Goal: Information Seeking & Learning: Check status

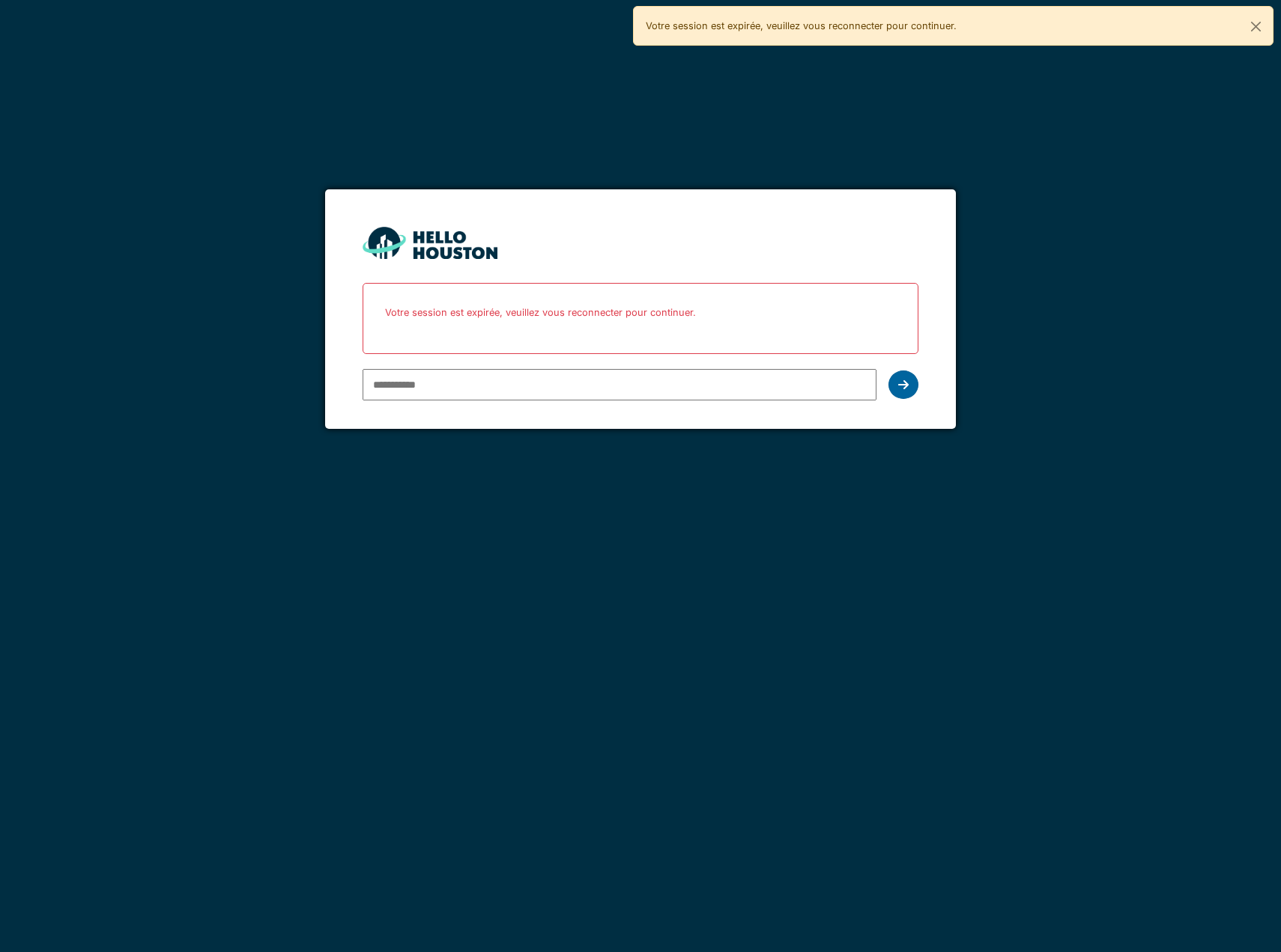
type input "**********"
click at [912, 380] on div at bounding box center [903, 384] width 30 height 28
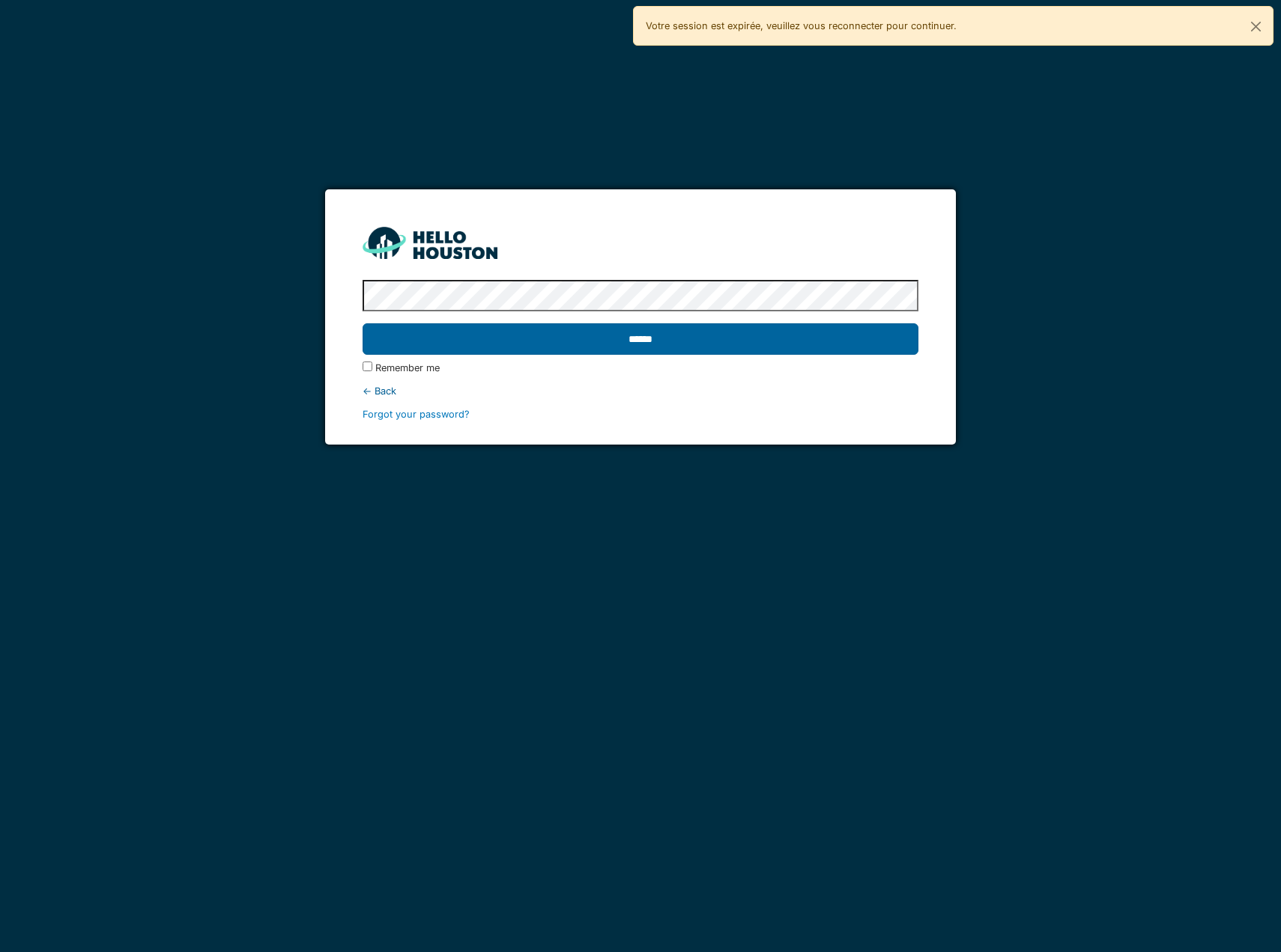
click at [671, 349] on input "******" at bounding box center [640, 339] width 556 height 32
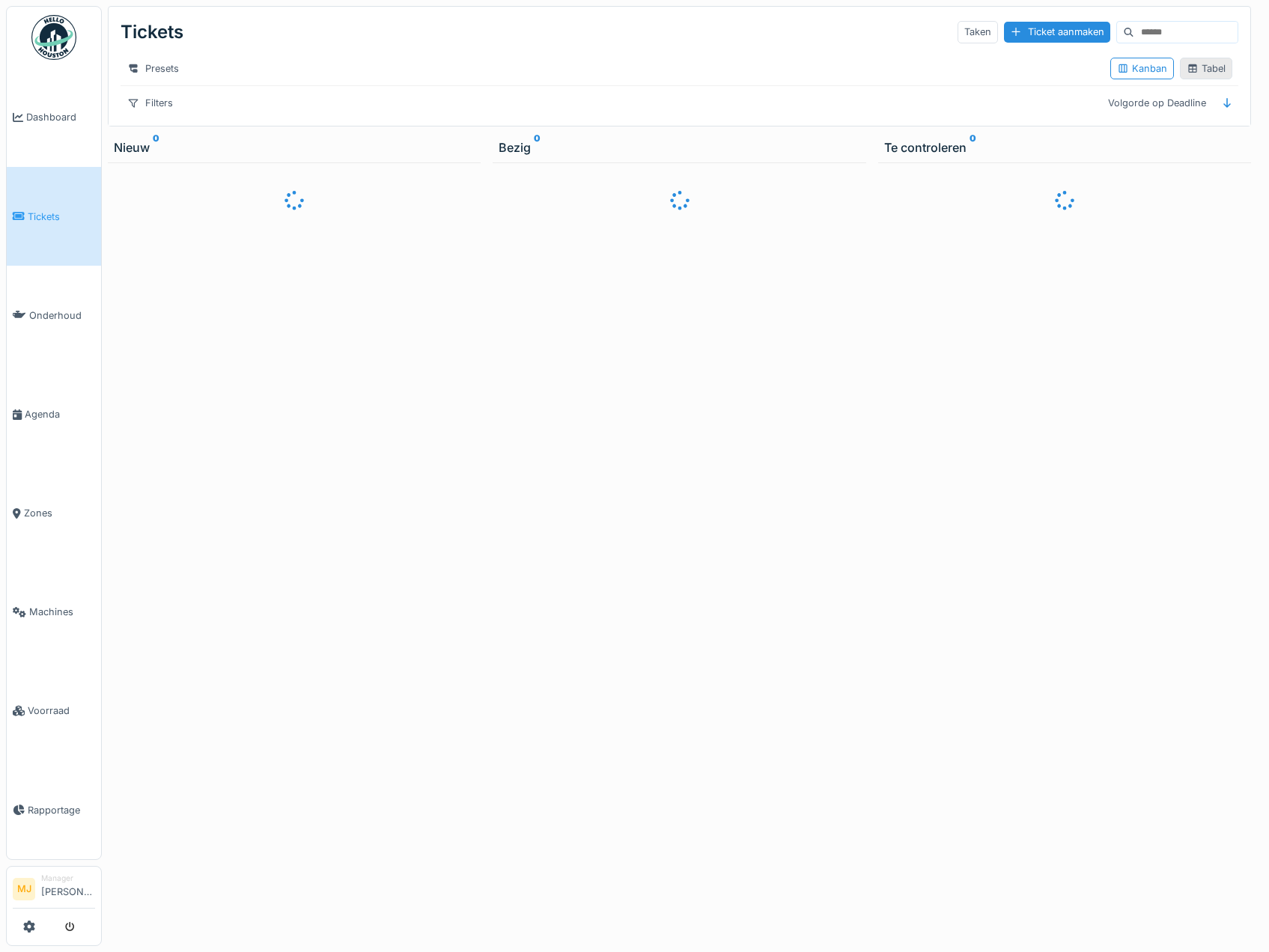
click at [1187, 74] on icon at bounding box center [1193, 68] width 12 height 10
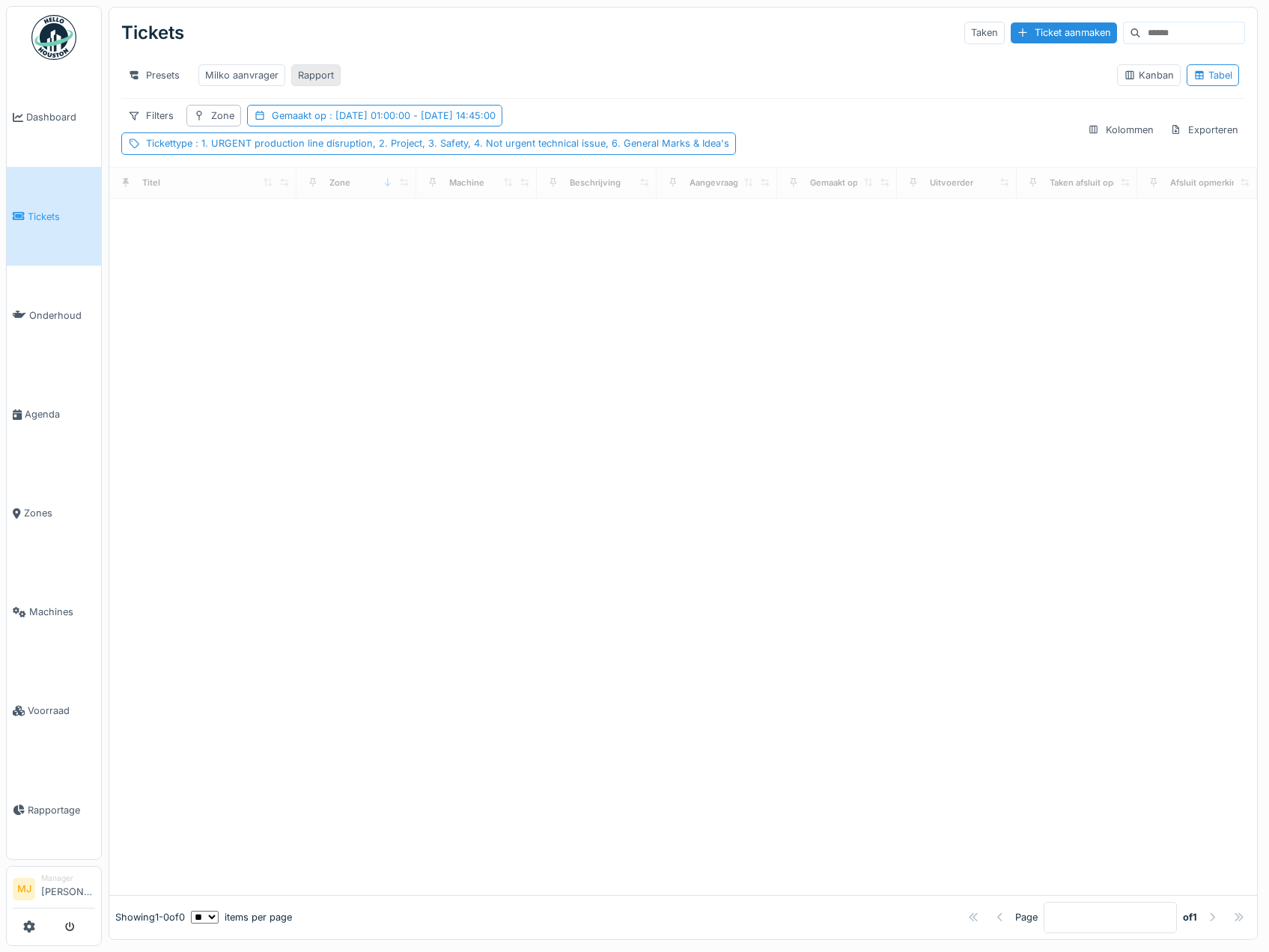
click at [328, 74] on div "Rapport" at bounding box center [315, 75] width 36 height 14
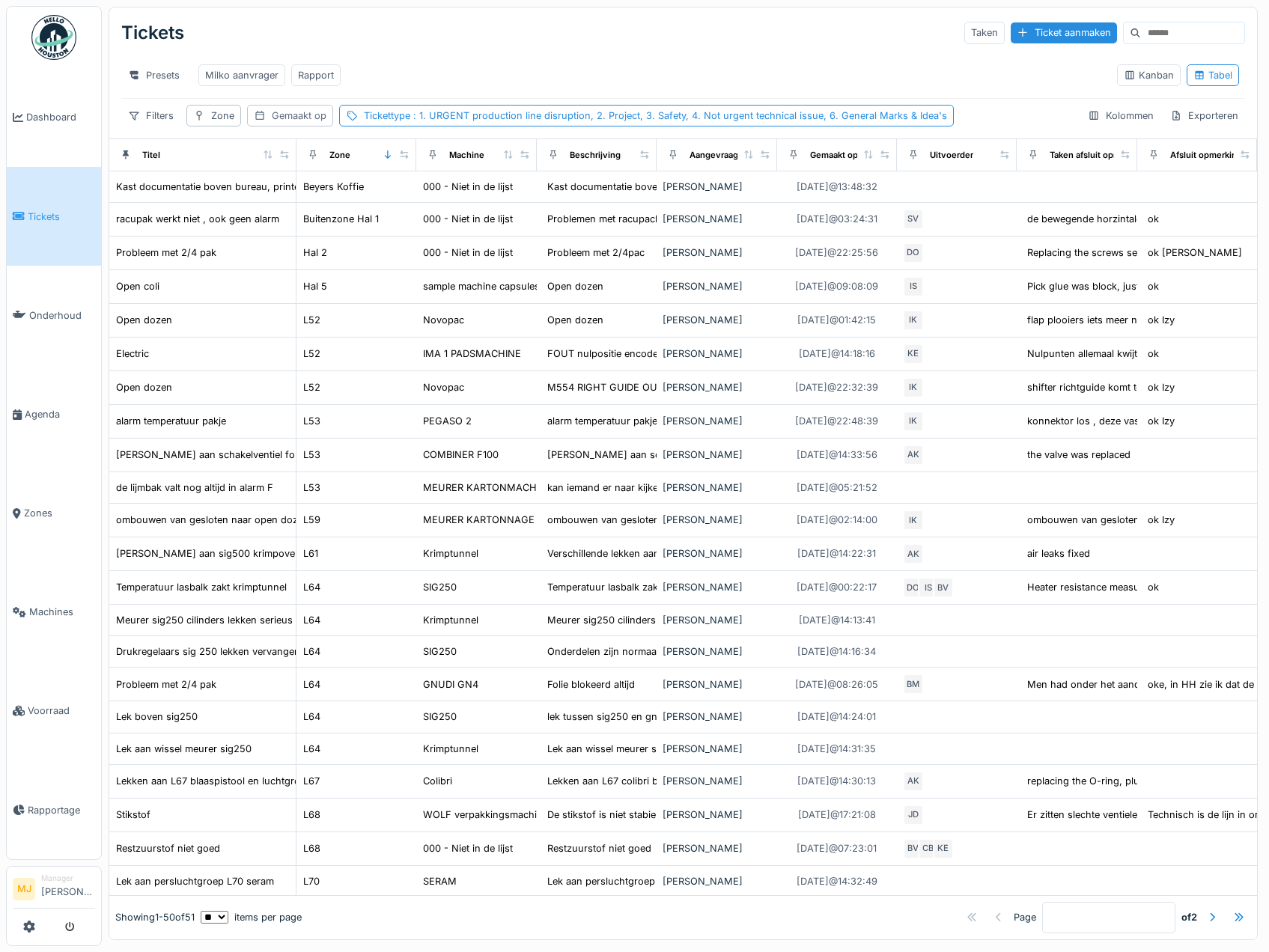
click at [268, 116] on div "Gemaakt op" at bounding box center [290, 116] width 86 height 22
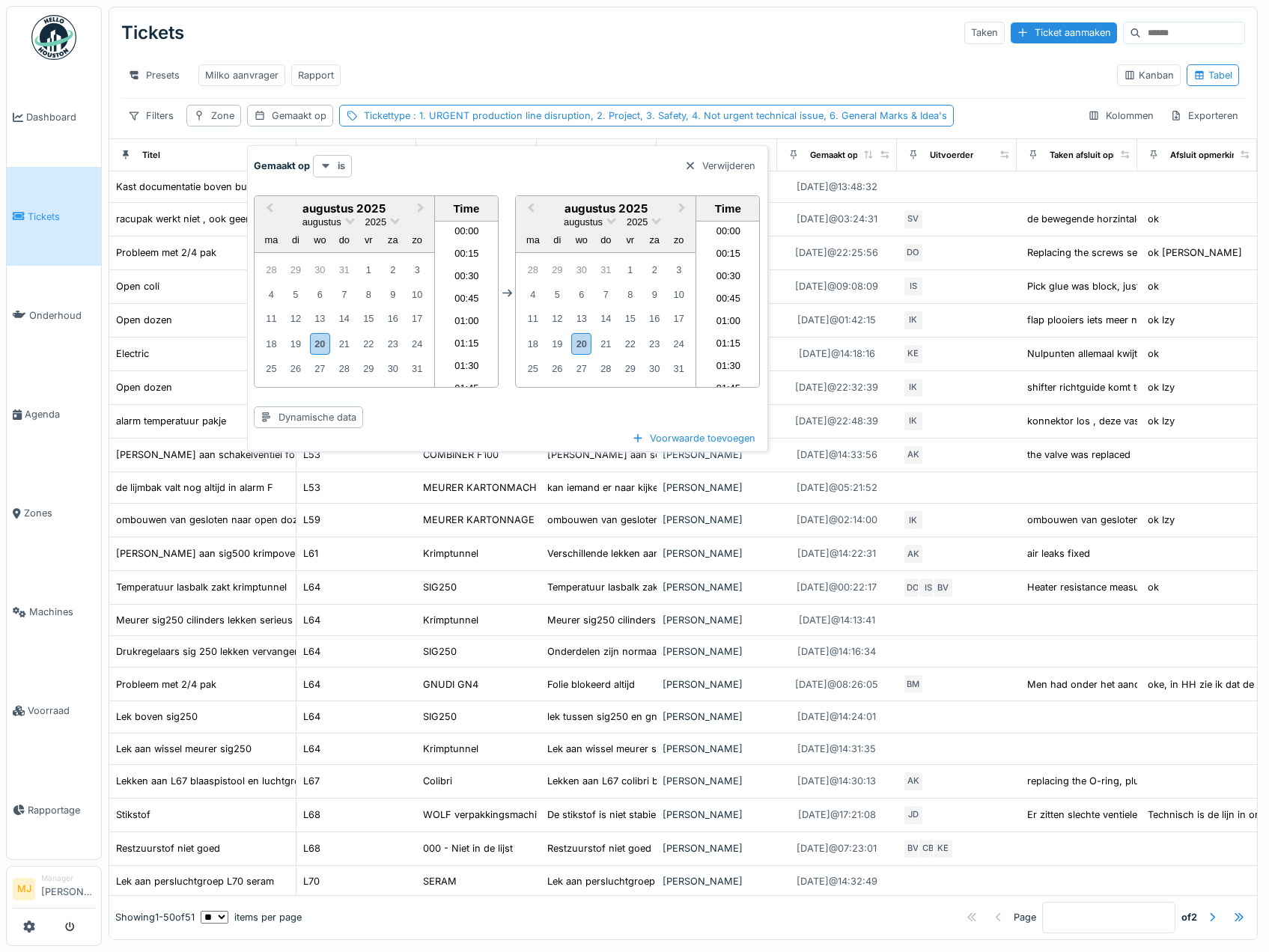
scroll to position [1322, 0]
click at [271, 320] on div "11" at bounding box center [271, 318] width 20 height 20
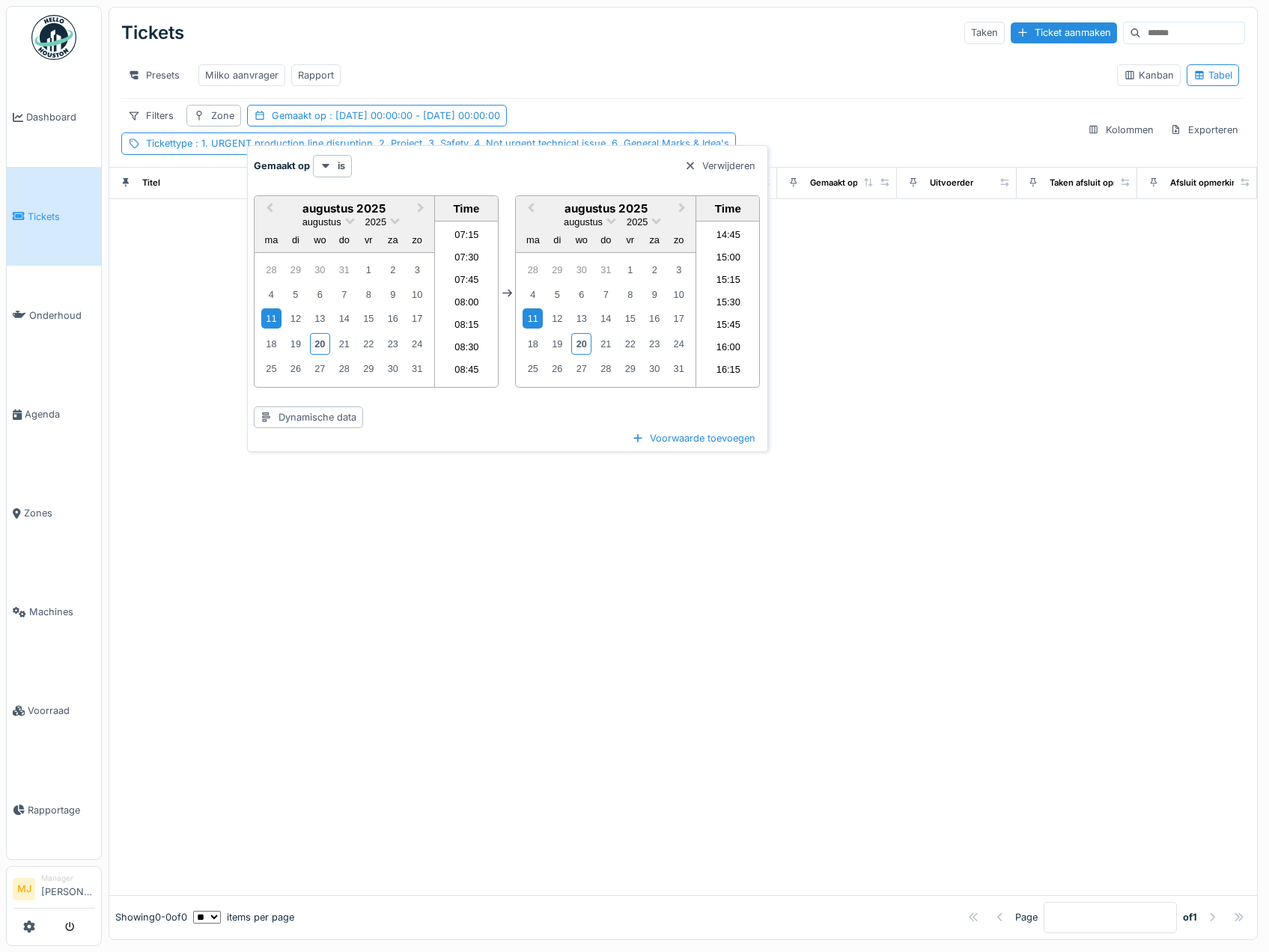
scroll to position [273, 0]
click at [457, 292] on li "03:45" at bounding box center [467, 297] width 64 height 23
click at [659, 321] on div "16" at bounding box center [654, 318] width 20 height 20
click at [719, 321] on li "15:45" at bounding box center [728, 327] width 64 height 23
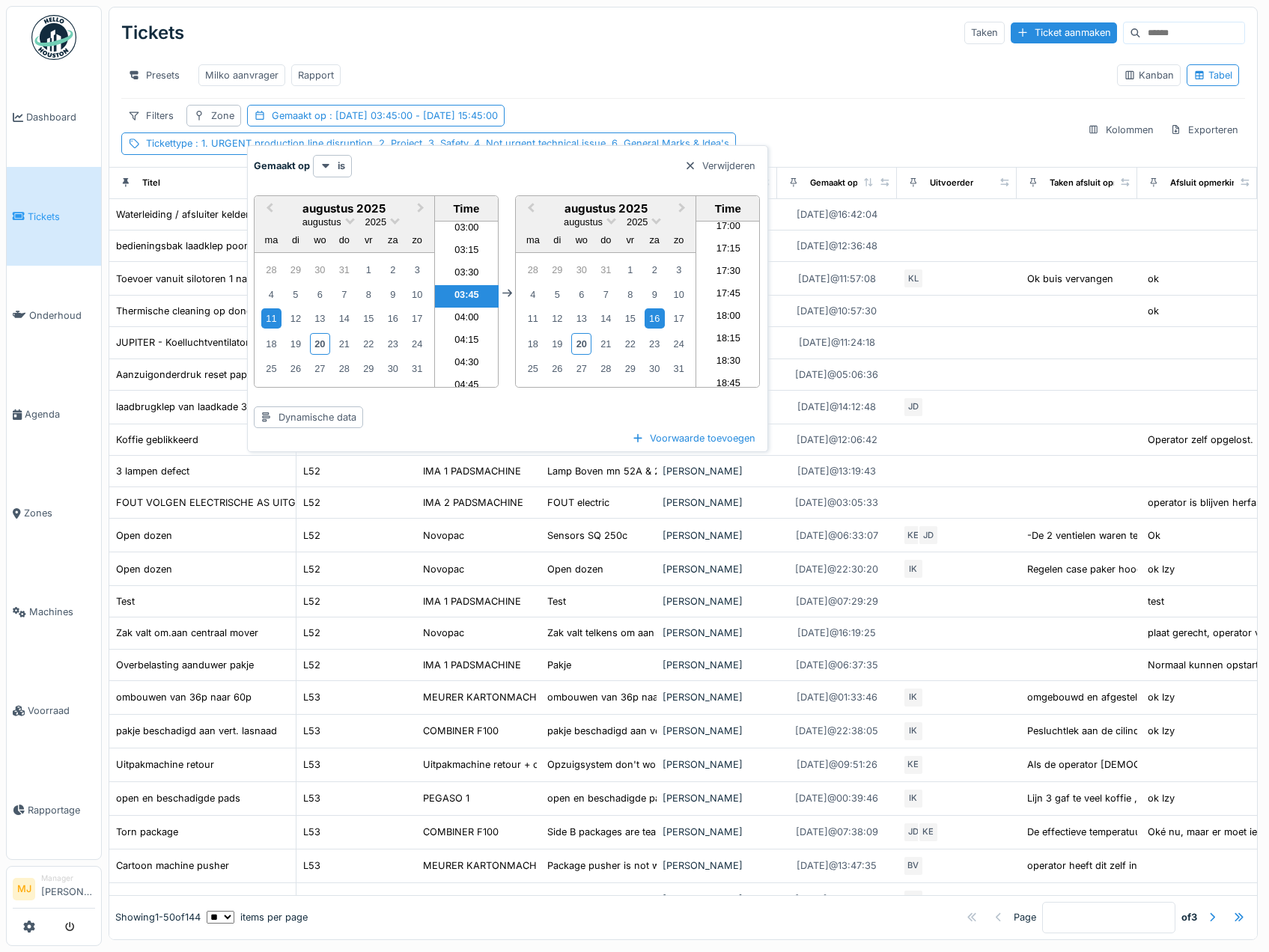
scroll to position [1771, 0]
click at [679, 85] on div "Presets Milko aanvrager Rapport" at bounding box center [612, 75] width 983 height 33
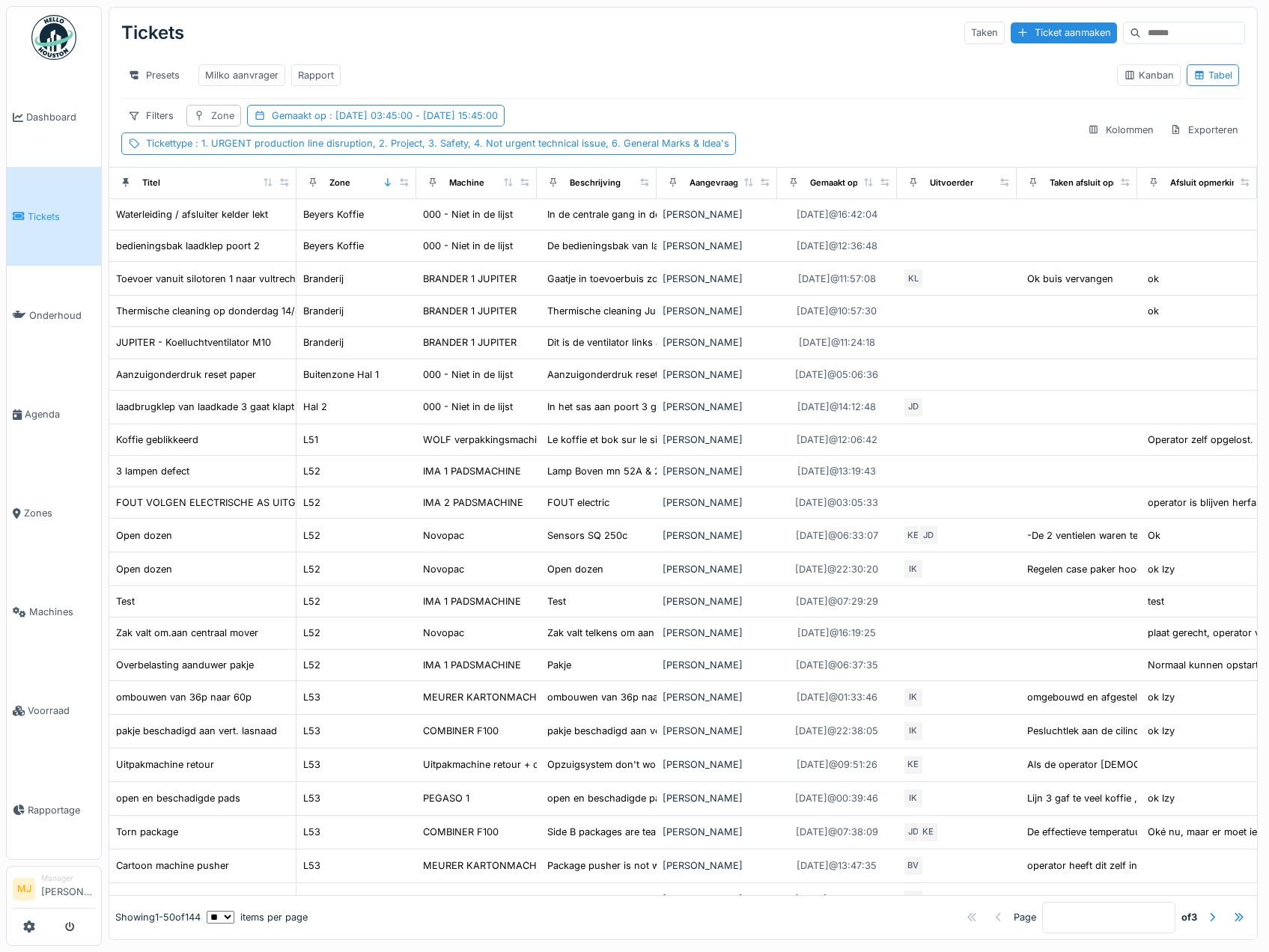
click at [219, 123] on div "Zone" at bounding box center [222, 116] width 24 height 14
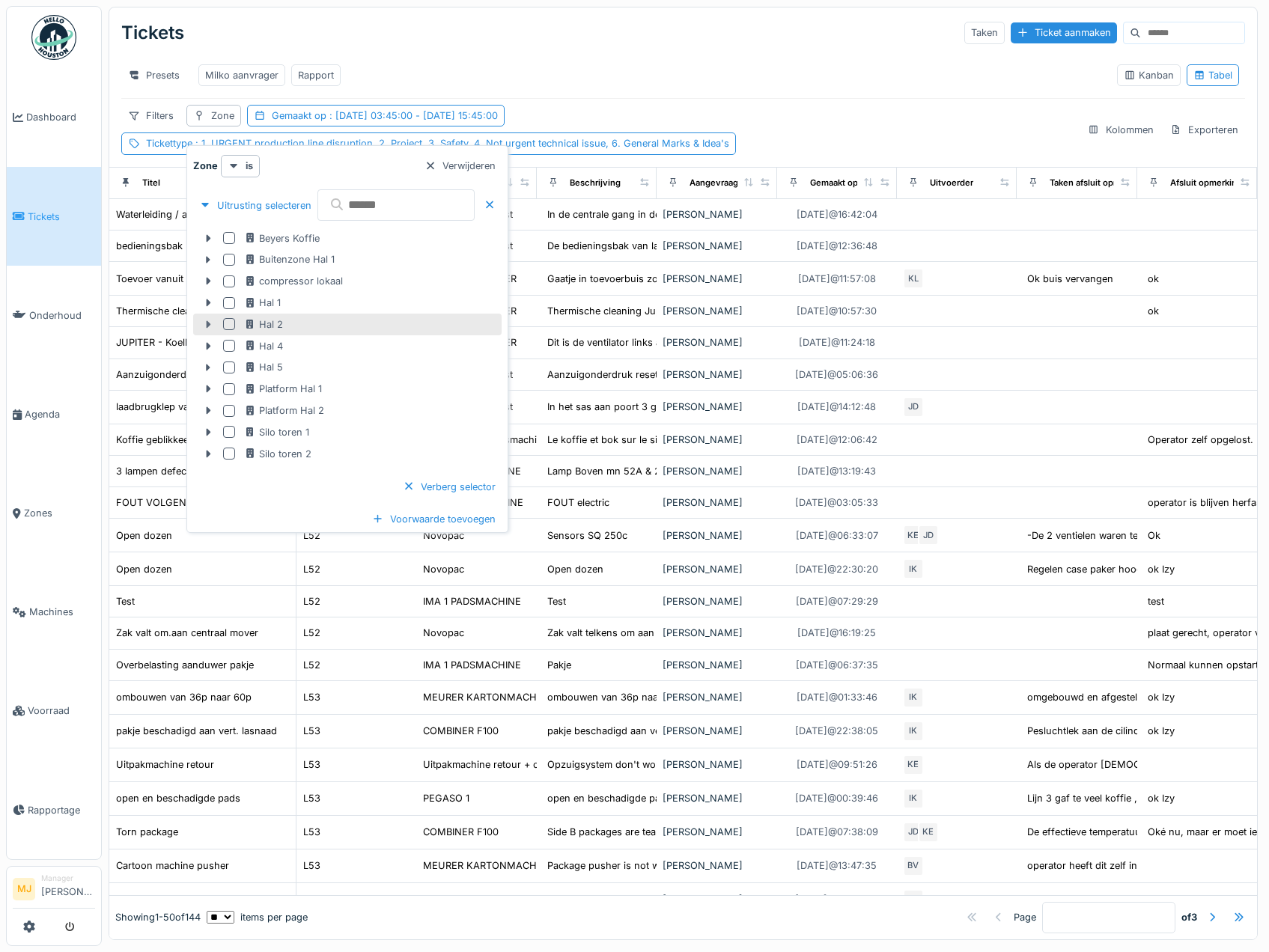
click at [209, 323] on icon at bounding box center [208, 325] width 4 height 8
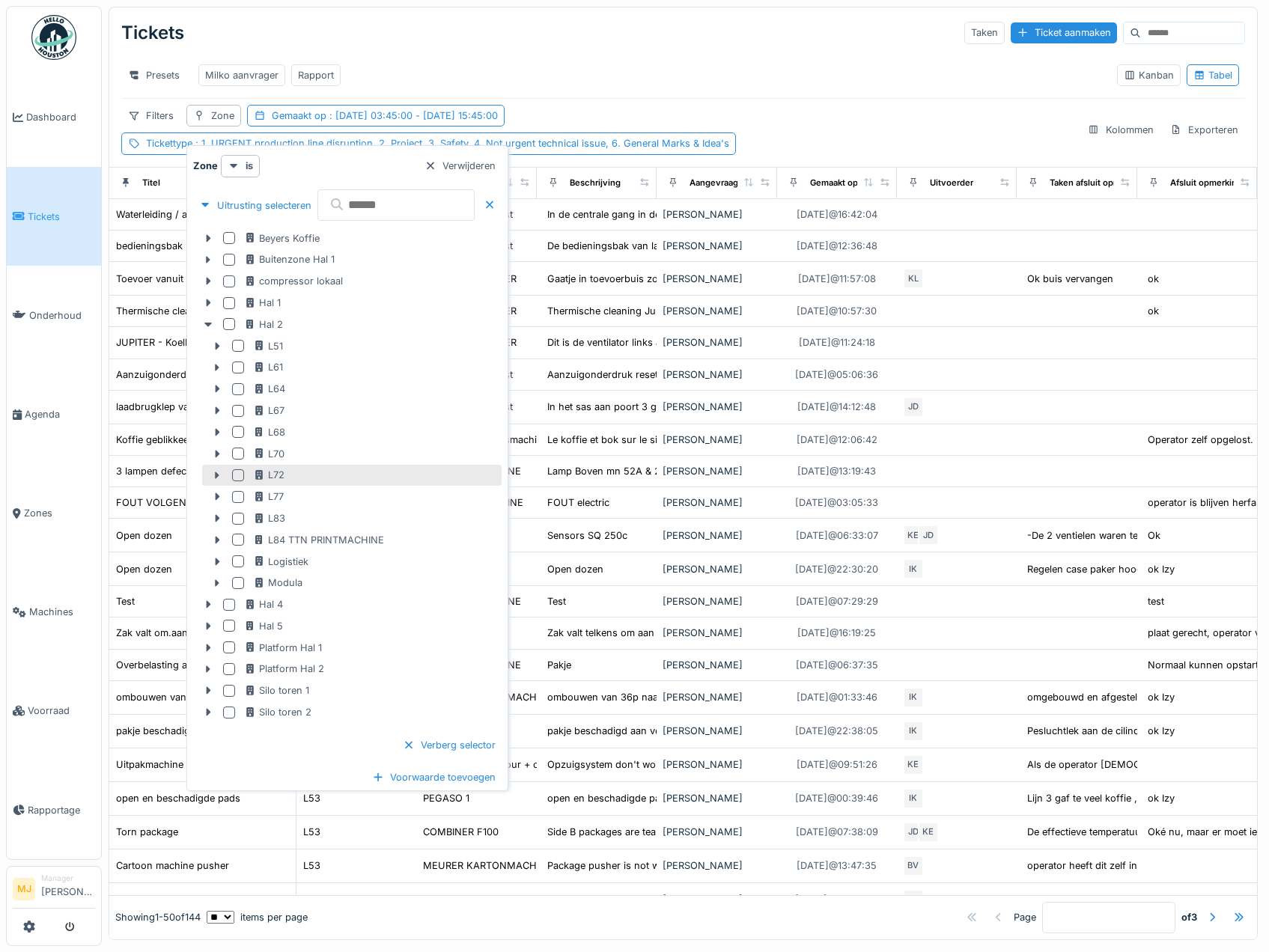
click at [237, 472] on div at bounding box center [238, 476] width 12 height 12
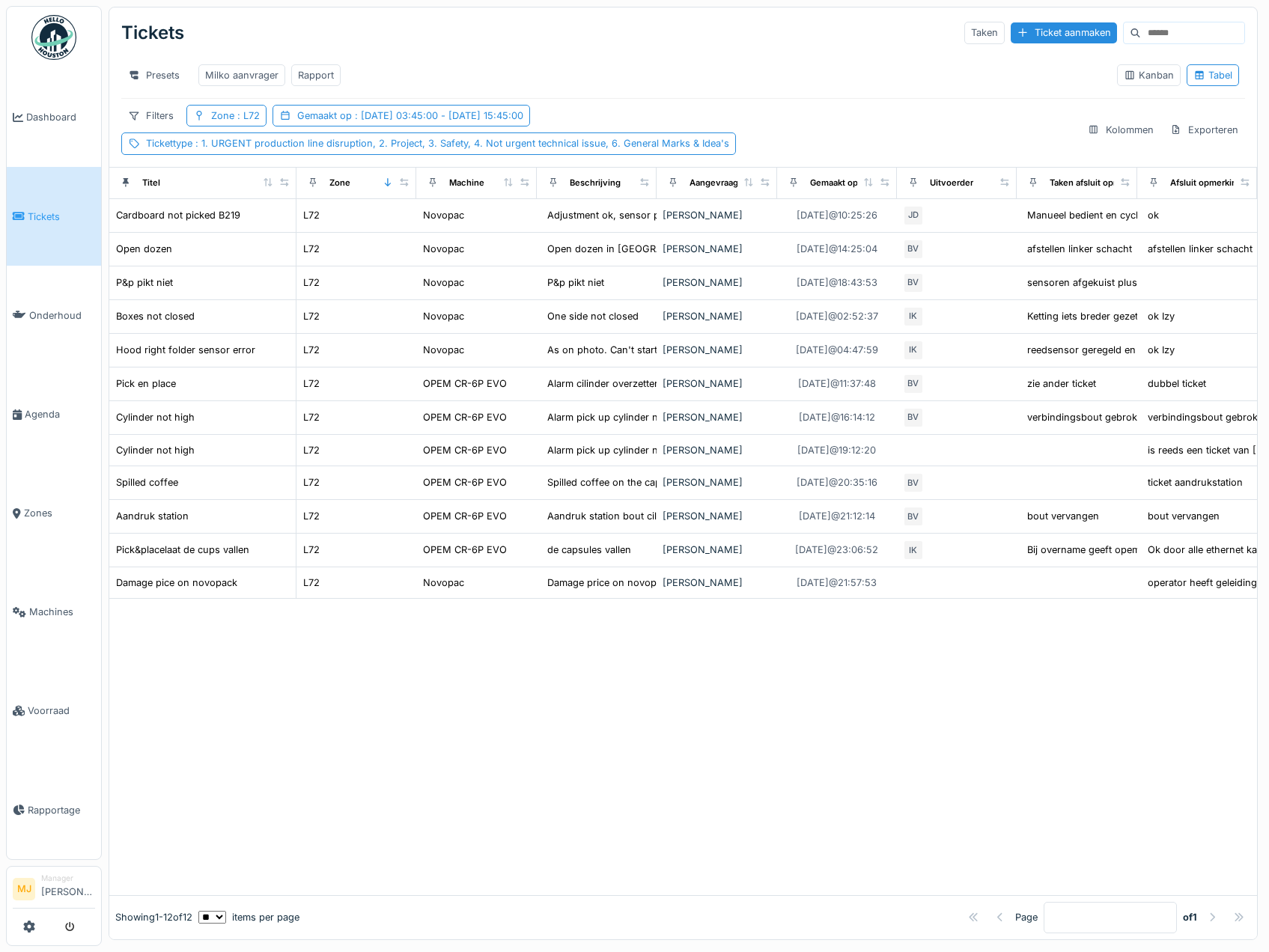
click at [663, 69] on div "Presets Milko aanvrager Rapport" at bounding box center [612, 75] width 983 height 33
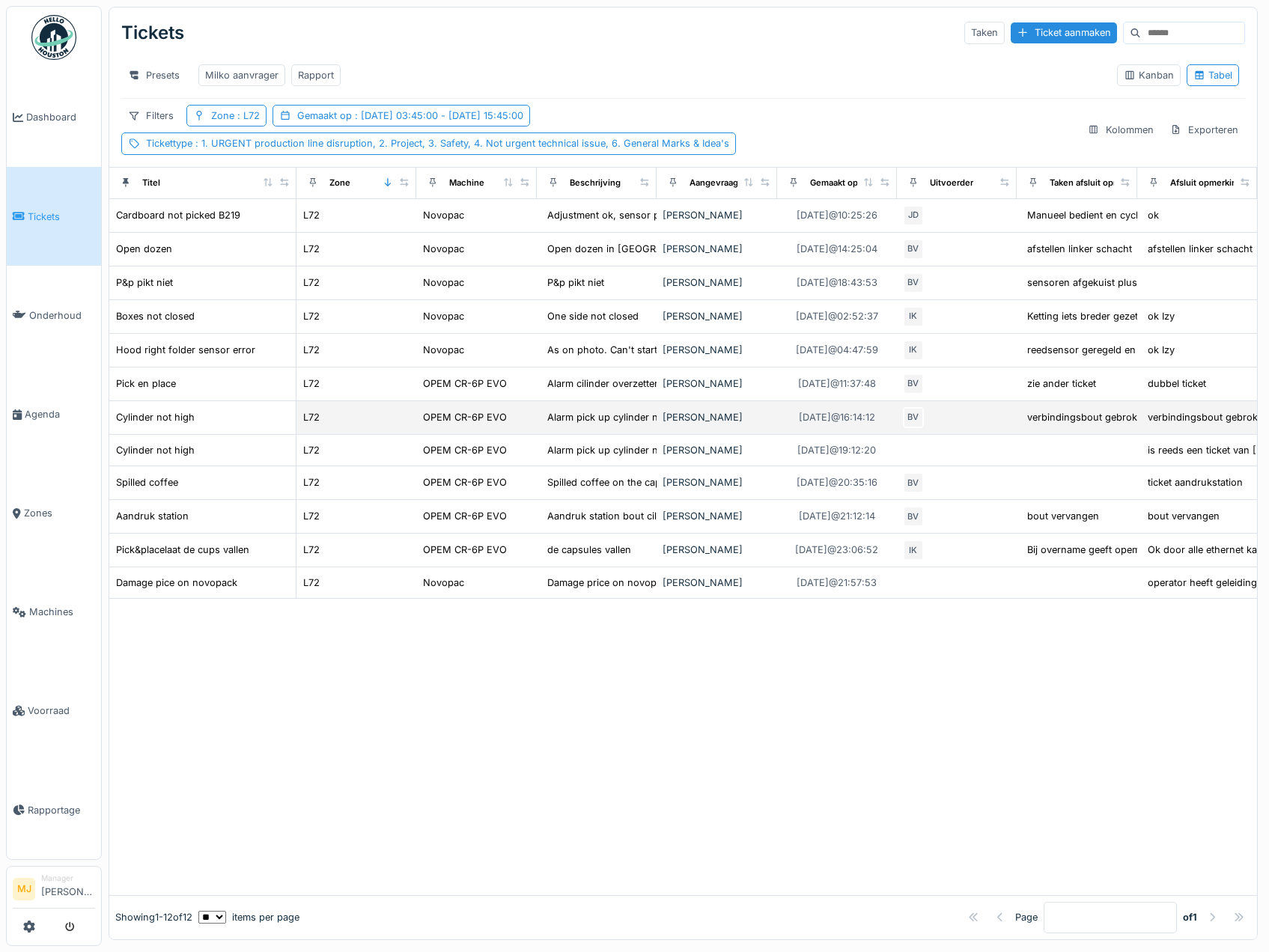
scroll to position [0, 0]
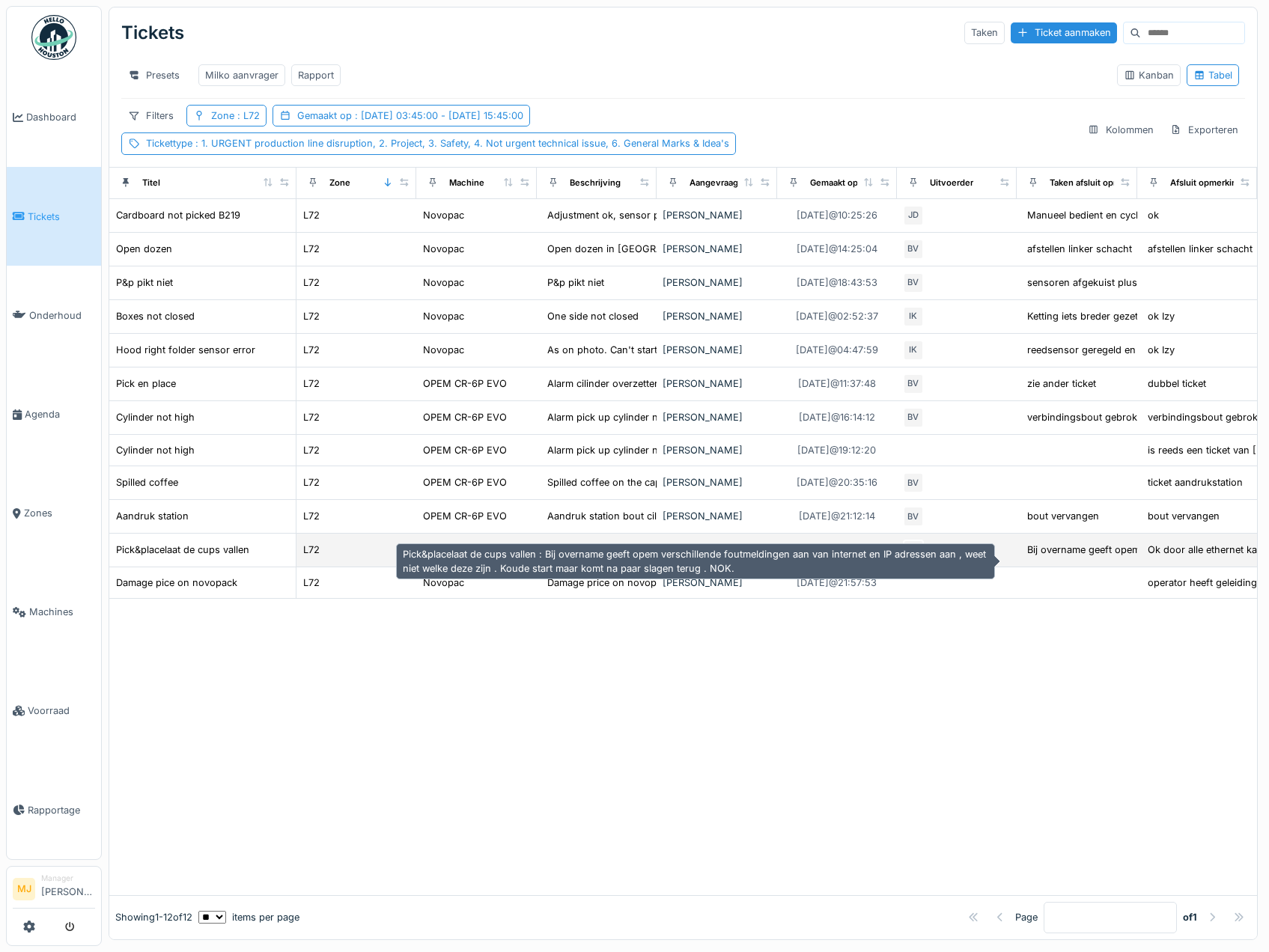
click at [1071, 557] on div "Bij overname geeft opem verschillende foutmeldi..." at bounding box center [1142, 550] width 230 height 14
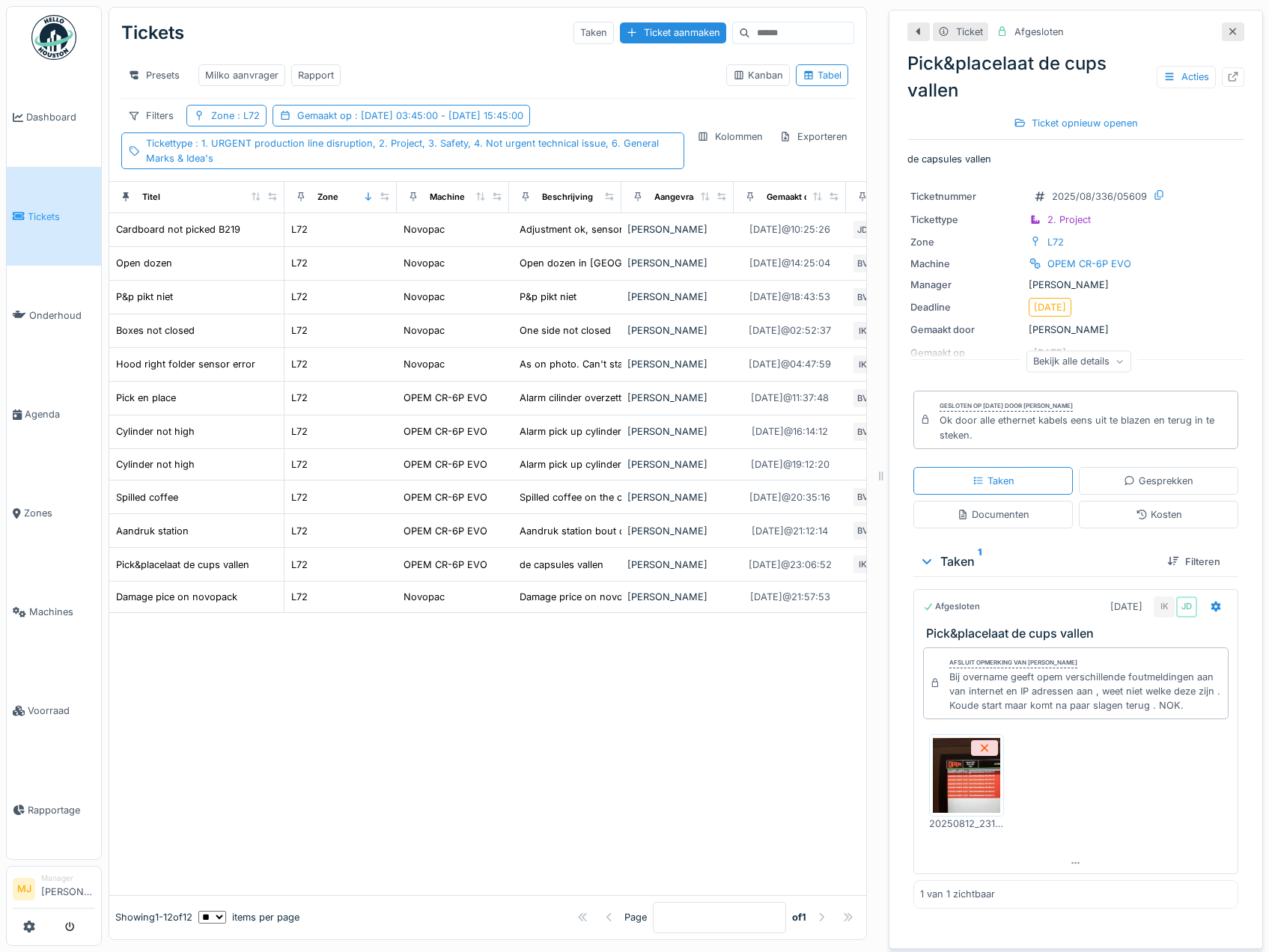
scroll to position [11, 0]
click at [1227, 27] on icon at bounding box center [1233, 32] width 12 height 10
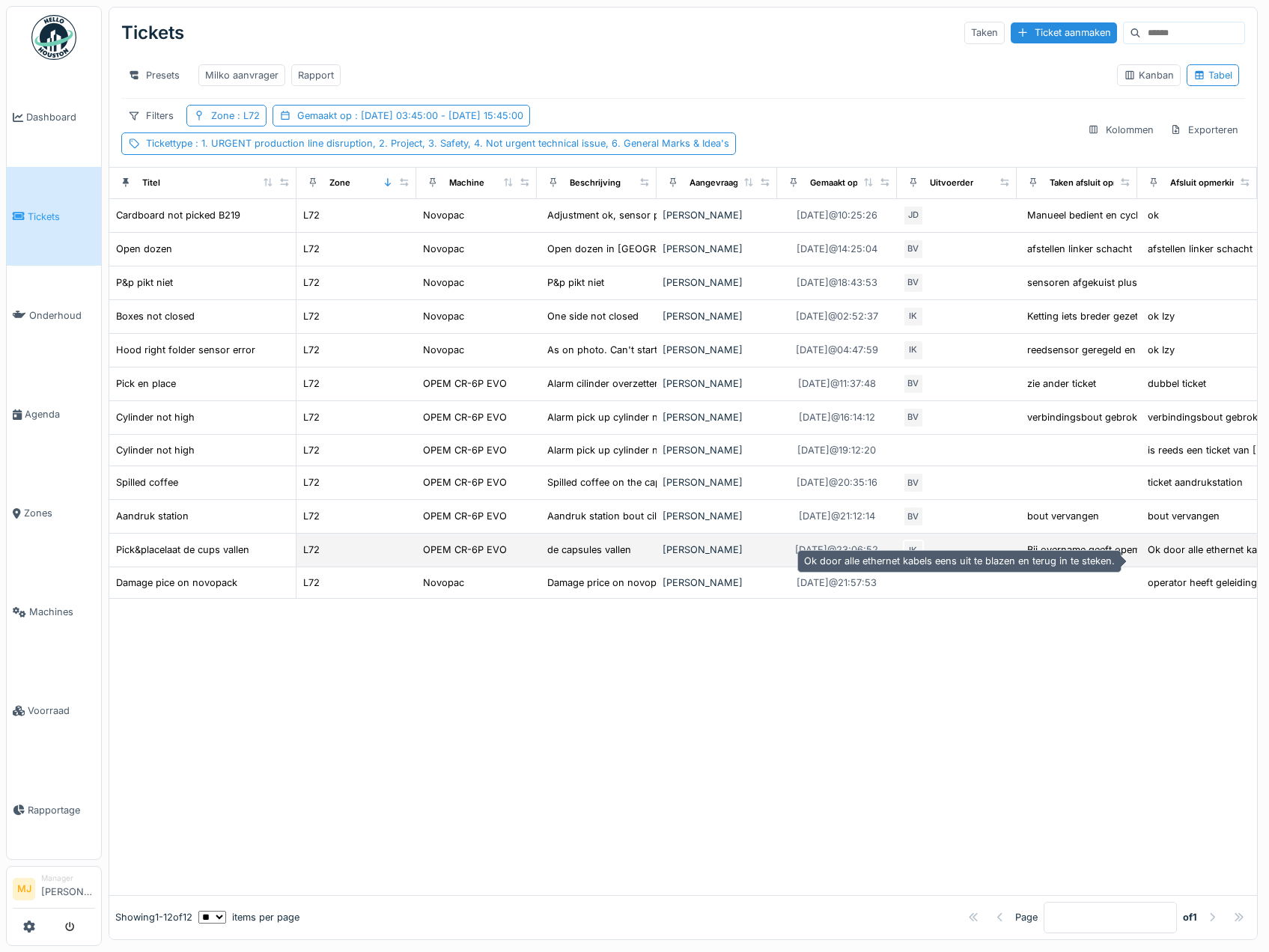
click at [1181, 557] on div "Ok door alle ethernet kabels eens uit te blazen..." at bounding box center [1258, 550] width 220 height 14
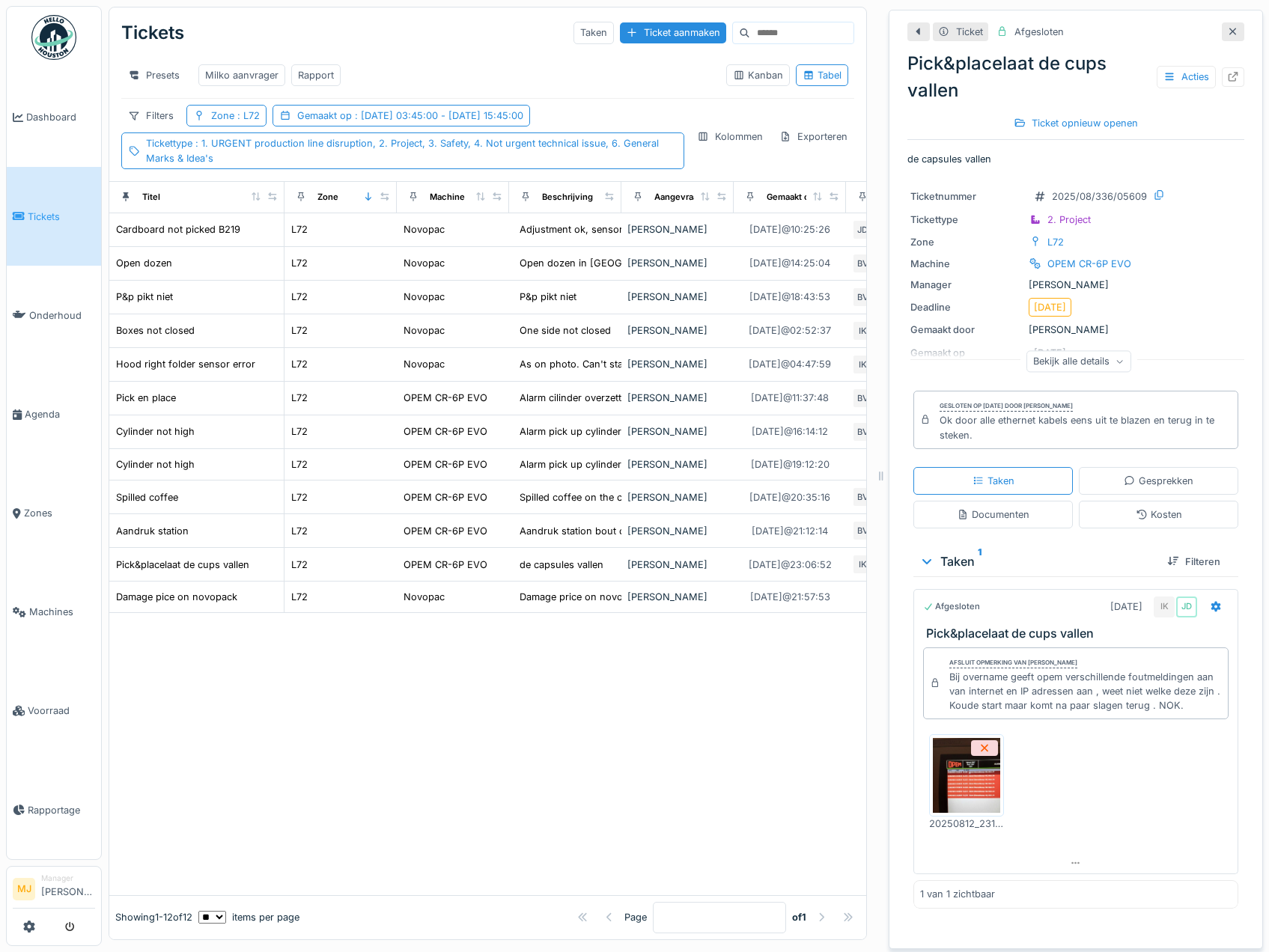
click at [1227, 31] on icon at bounding box center [1233, 32] width 12 height 10
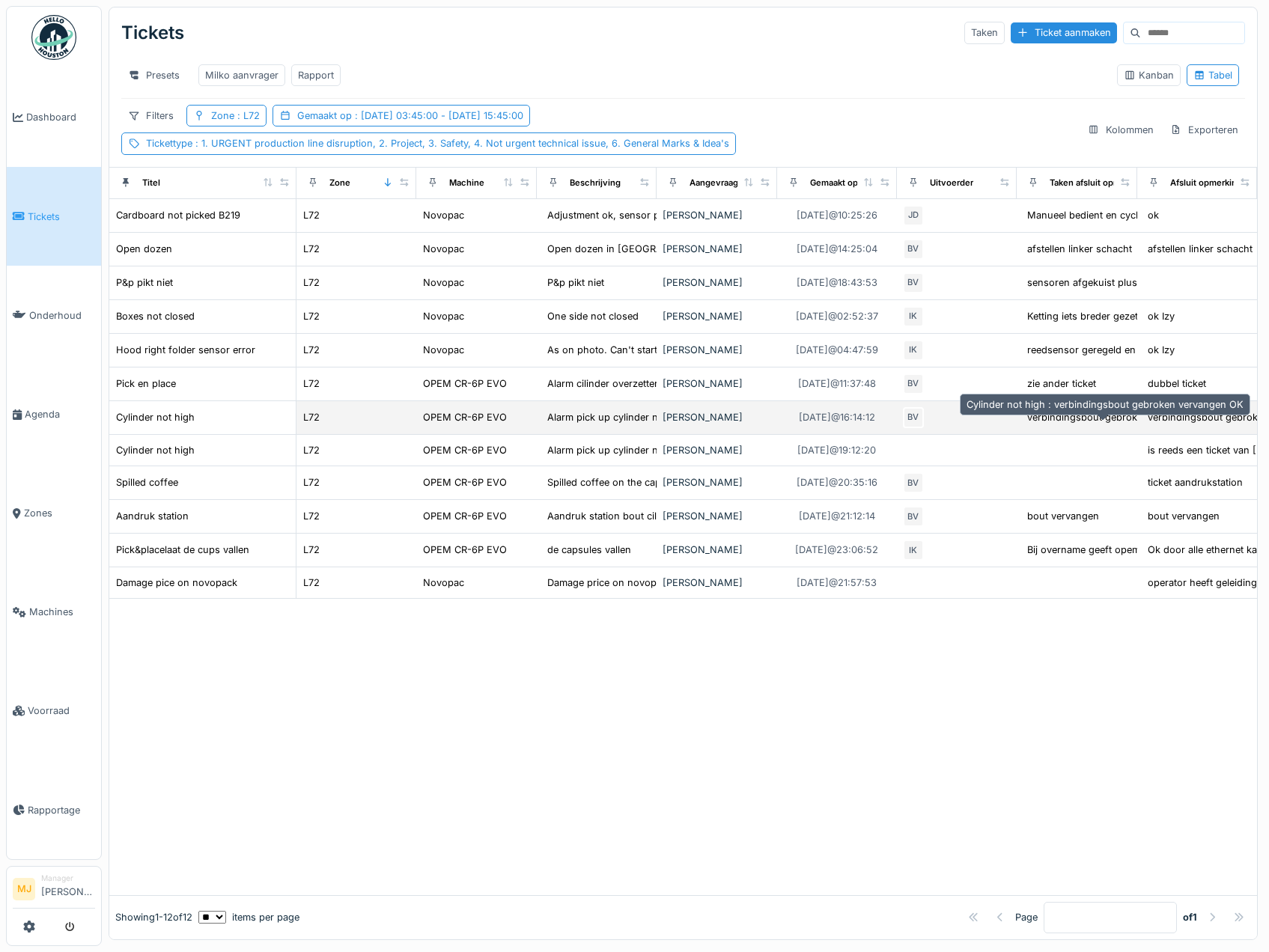
click at [1069, 425] on div "verbindingsbout gebroken vervangen OK" at bounding box center [1122, 417] width 189 height 14
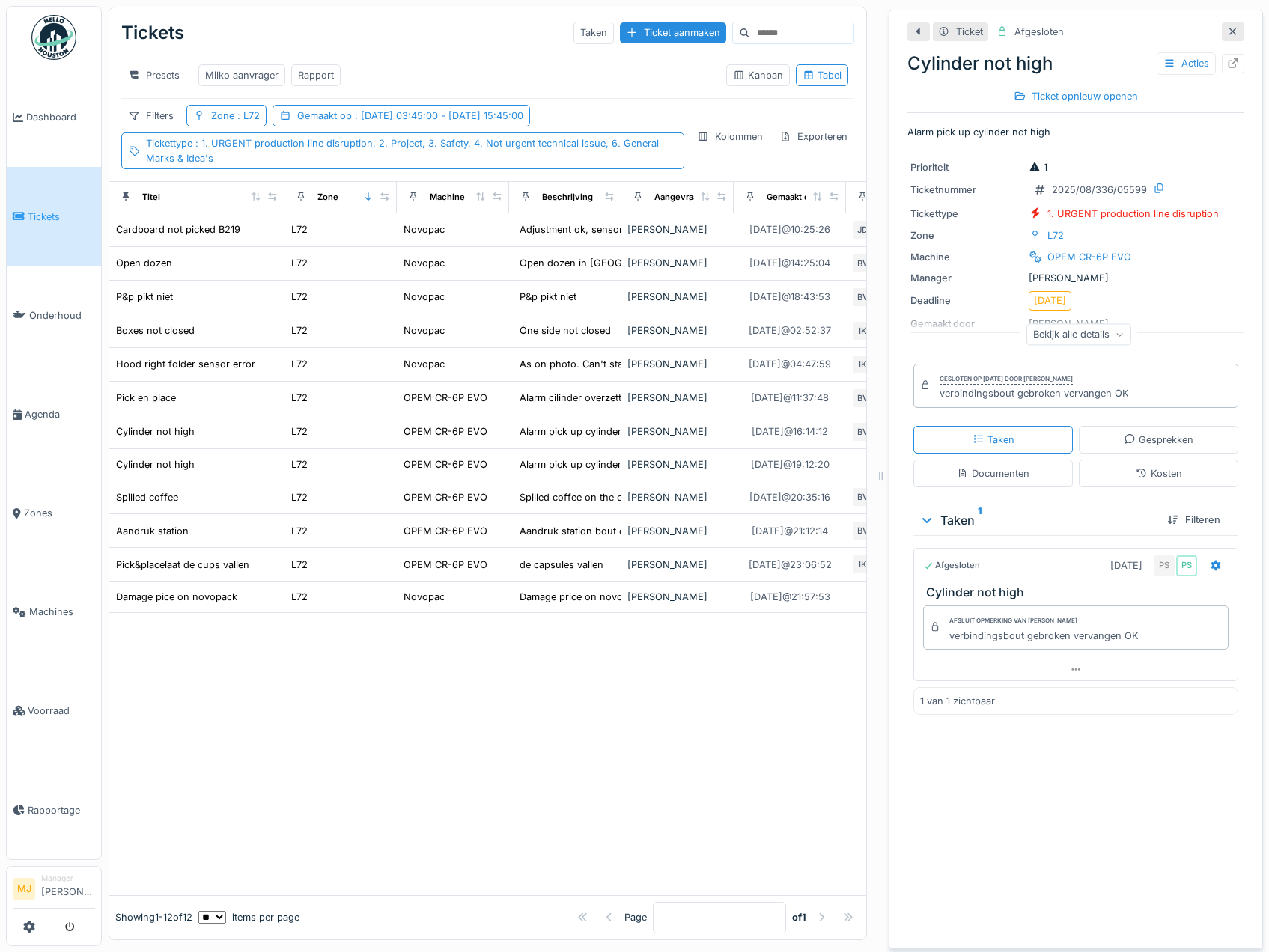
scroll to position [11, 0]
click at [241, 116] on span ": L72" at bounding box center [247, 116] width 25 height 11
click at [229, 188] on icon at bounding box center [227, 192] width 8 height 8
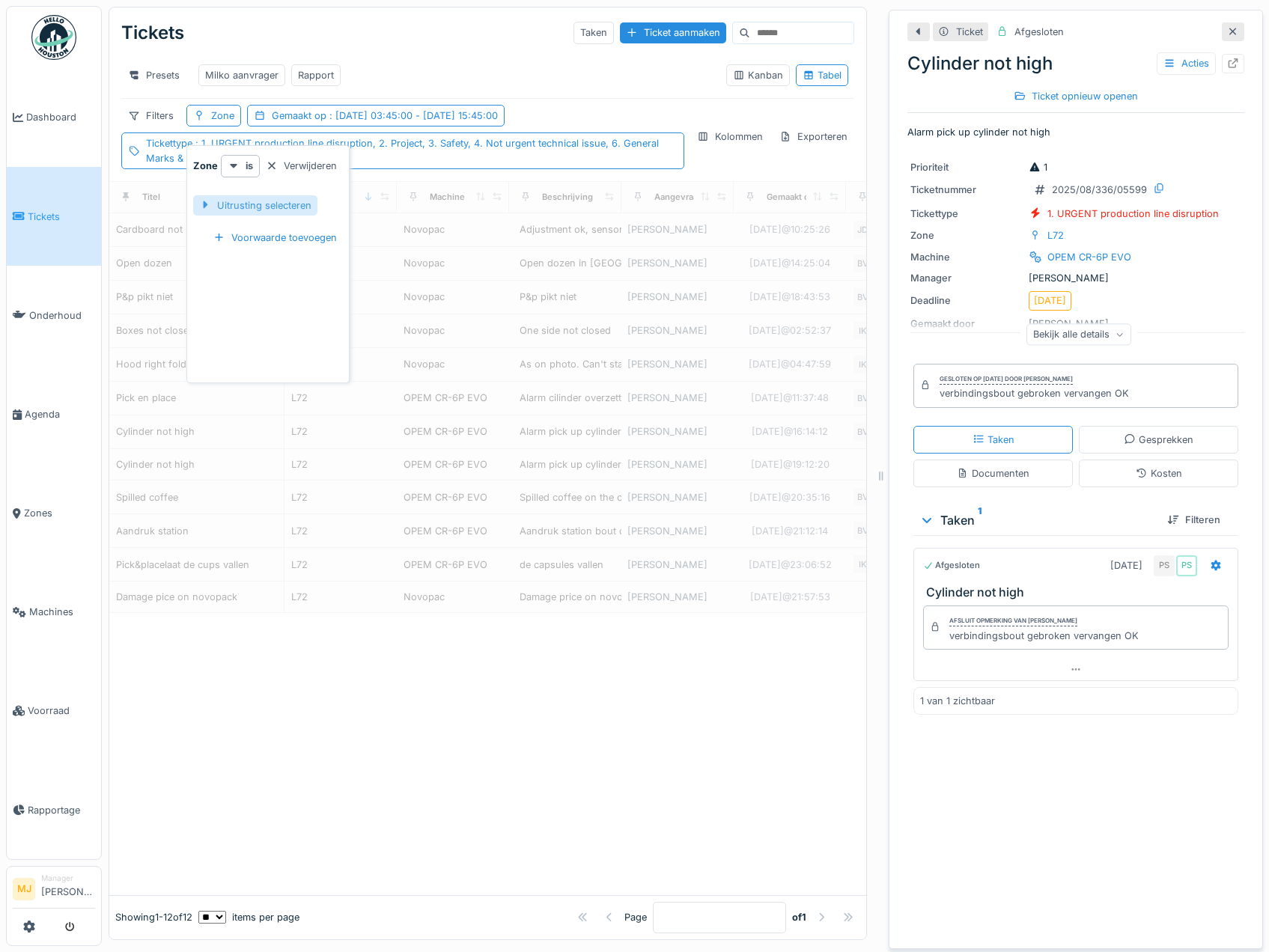
click at [205, 199] on div at bounding box center [205, 206] width 12 height 14
click at [213, 198] on div "Uitrusting selecteren" at bounding box center [256, 205] width 124 height 20
click at [431, 59] on div "Presets Milko aanvrager Rapport" at bounding box center [417, 75] width 593 height 33
click at [201, 111] on icon at bounding box center [200, 116] width 12 height 10
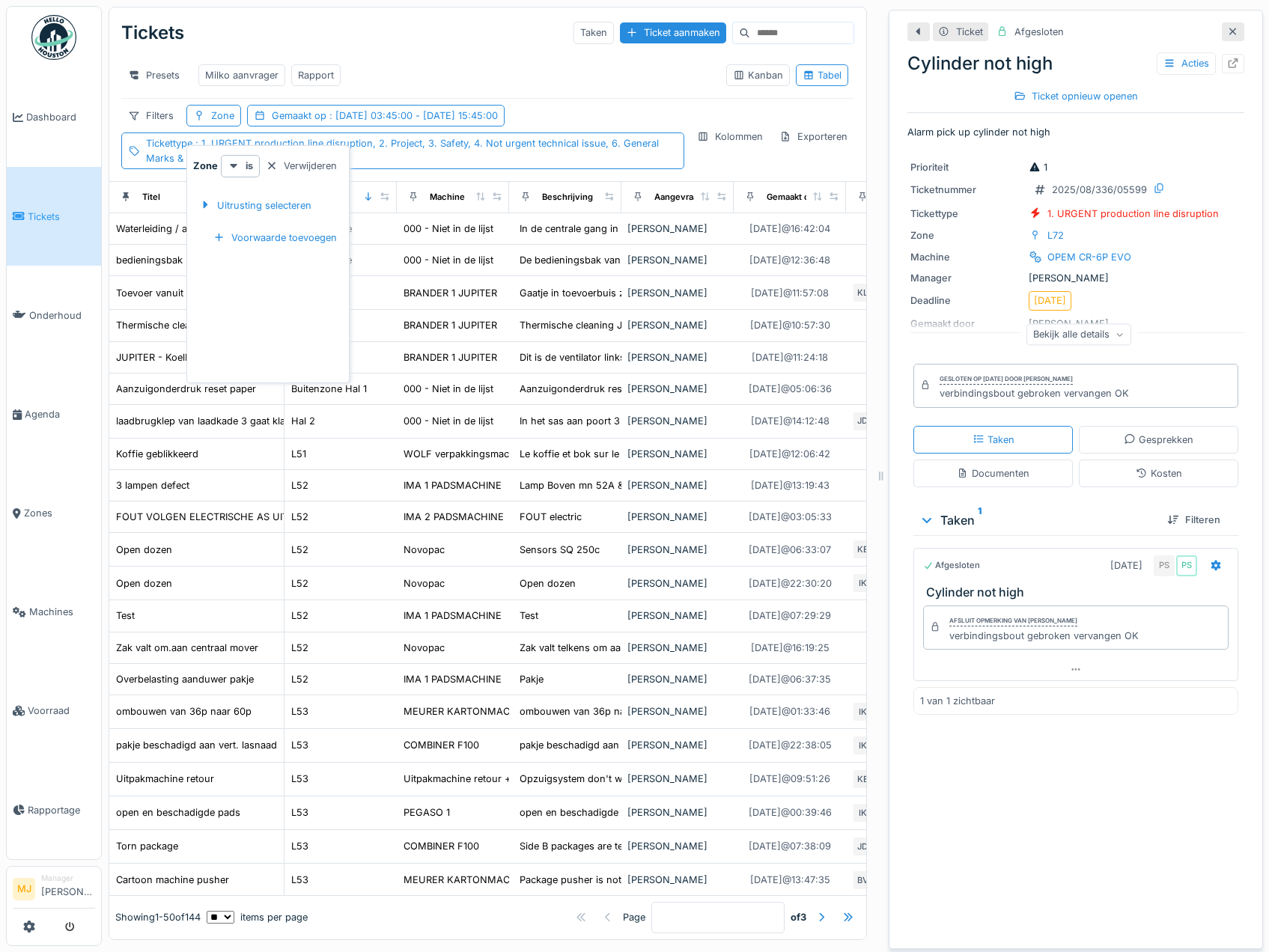
click at [1222, 23] on div at bounding box center [1233, 32] width 23 height 18
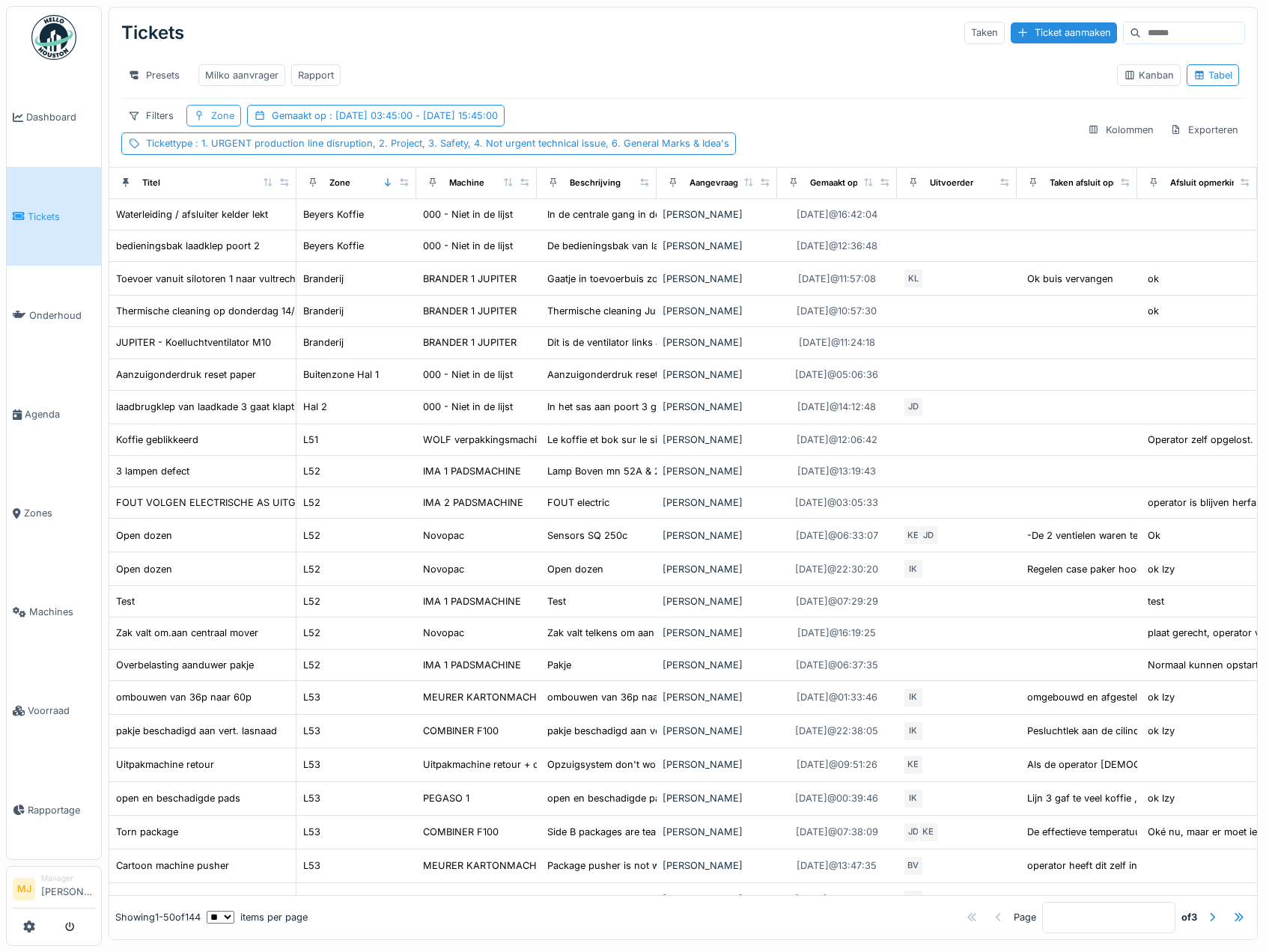
click at [231, 123] on div "Zone" at bounding box center [222, 116] width 24 height 14
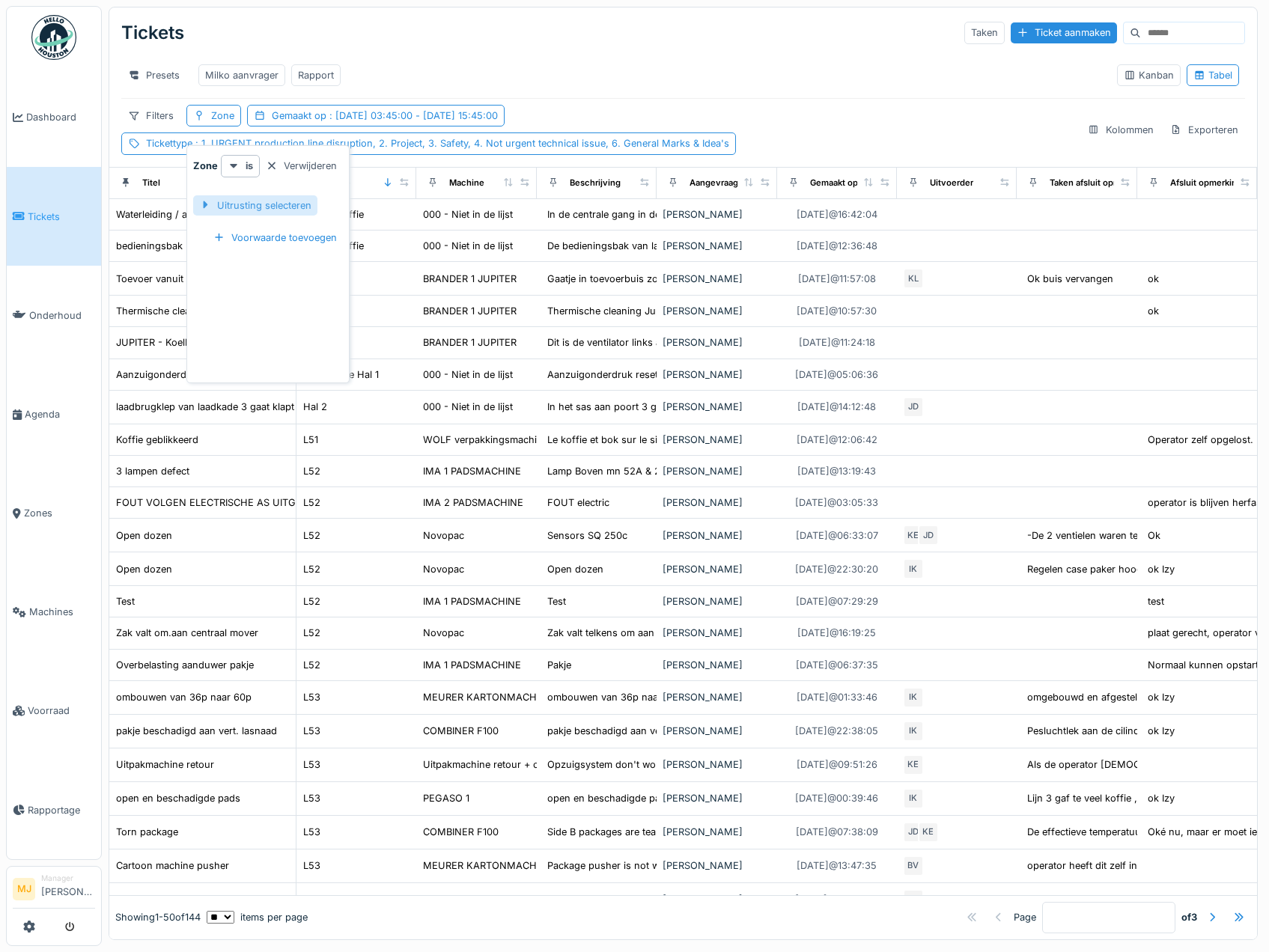
click at [204, 209] on div at bounding box center [205, 206] width 12 height 14
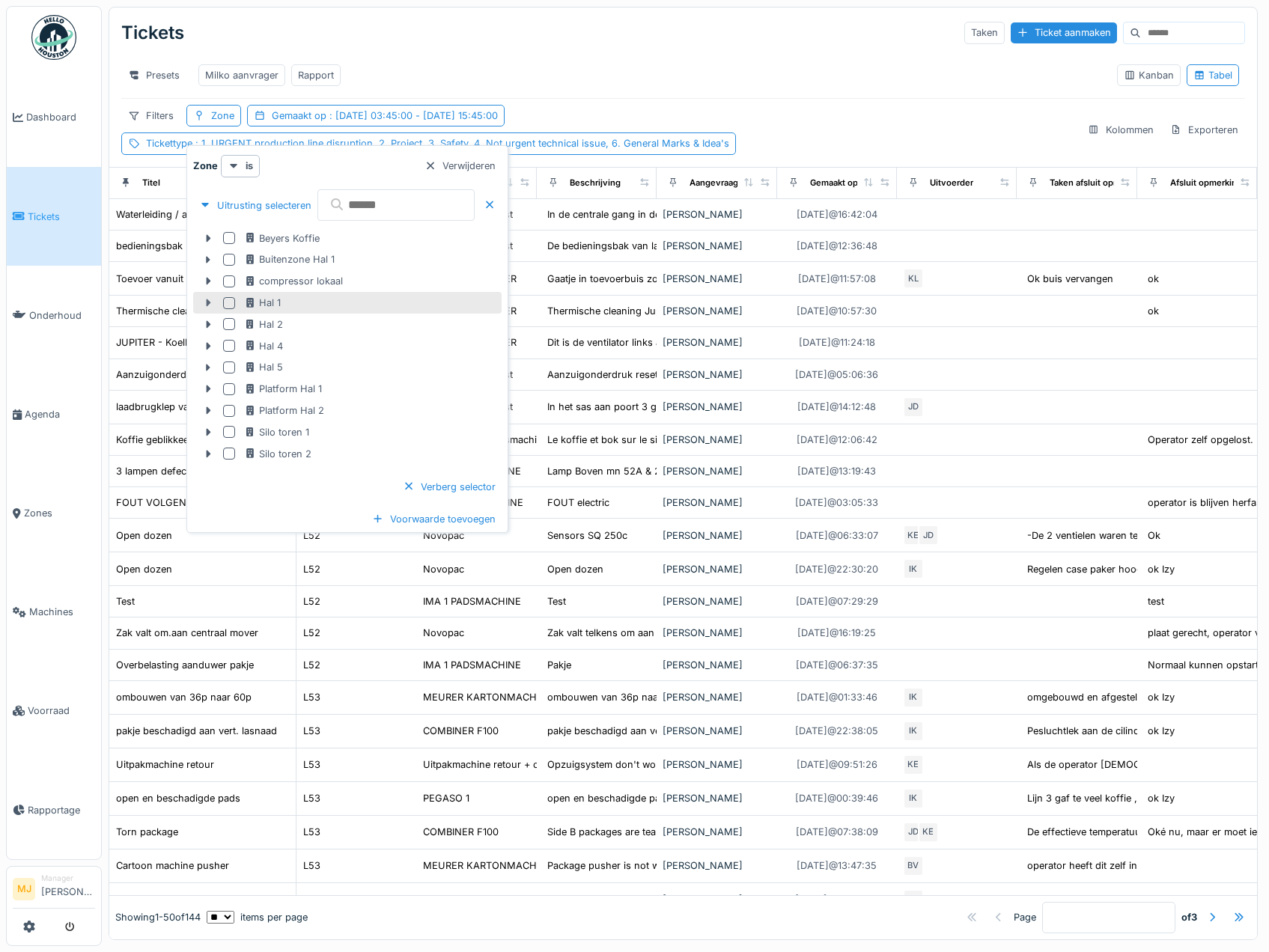
click at [209, 299] on icon at bounding box center [208, 302] width 12 height 10
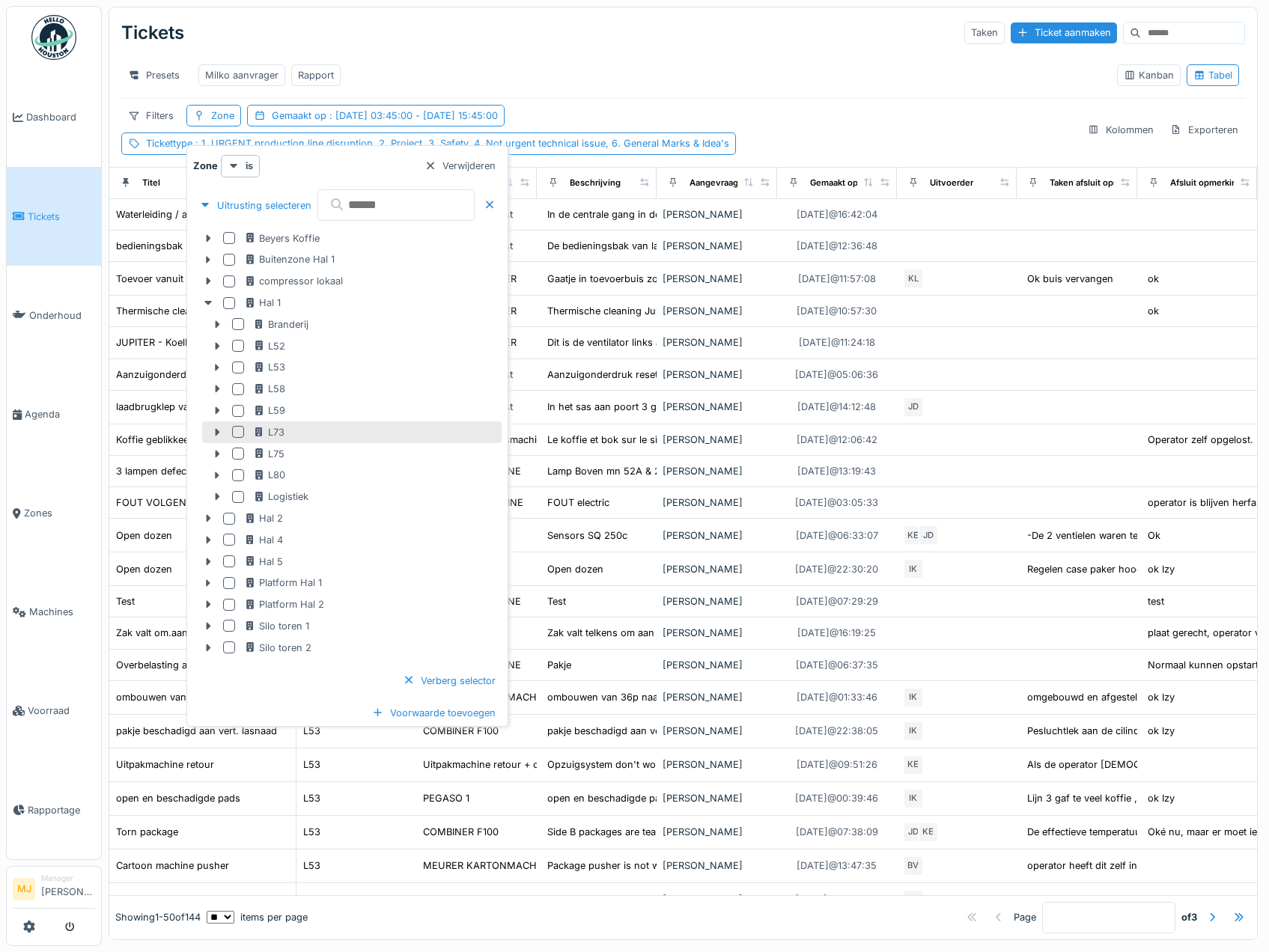
click at [239, 434] on div at bounding box center [238, 432] width 12 height 12
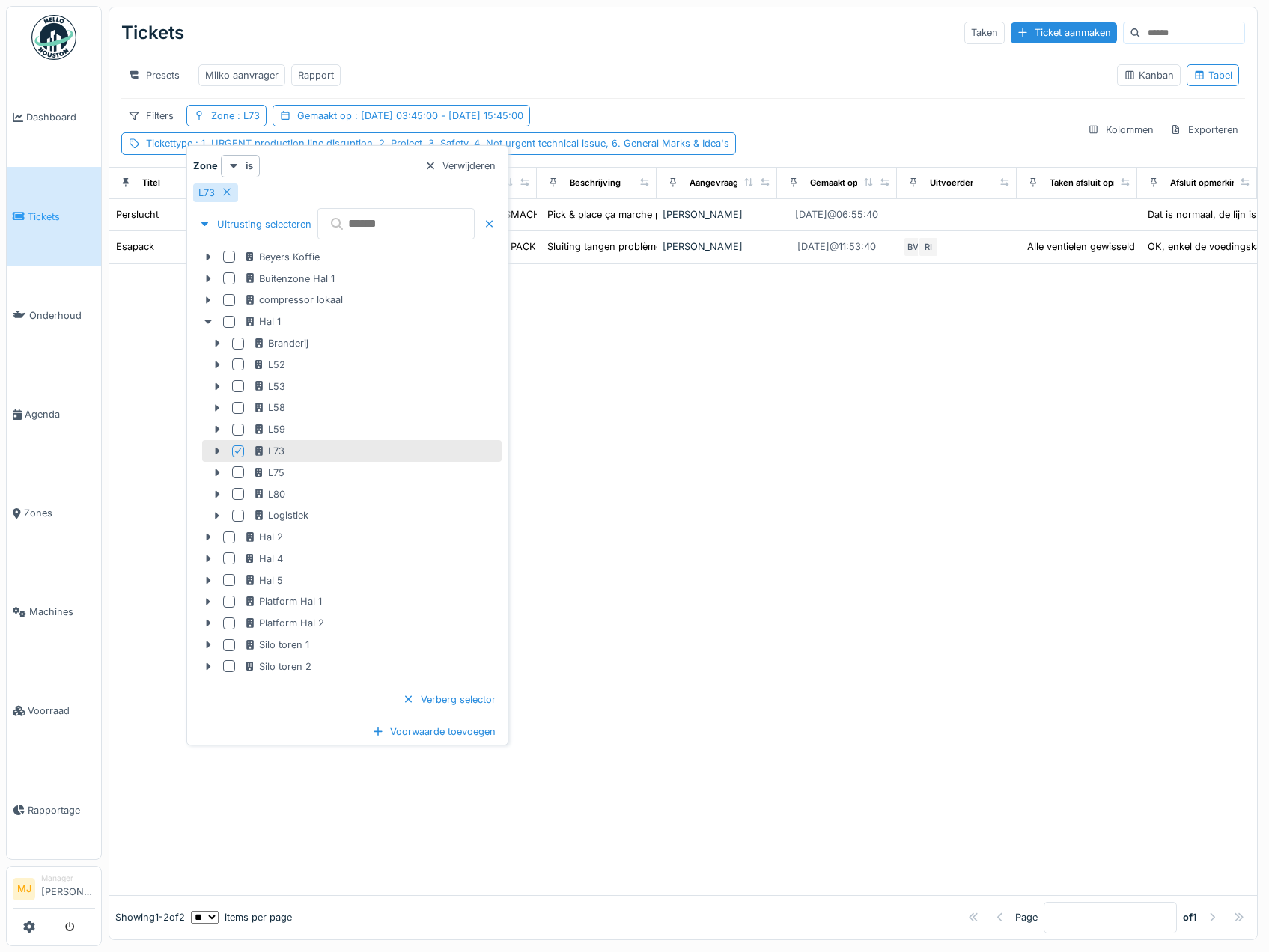
click at [604, 60] on div "Presets Milko aanvrager Rapport" at bounding box center [612, 75] width 983 height 33
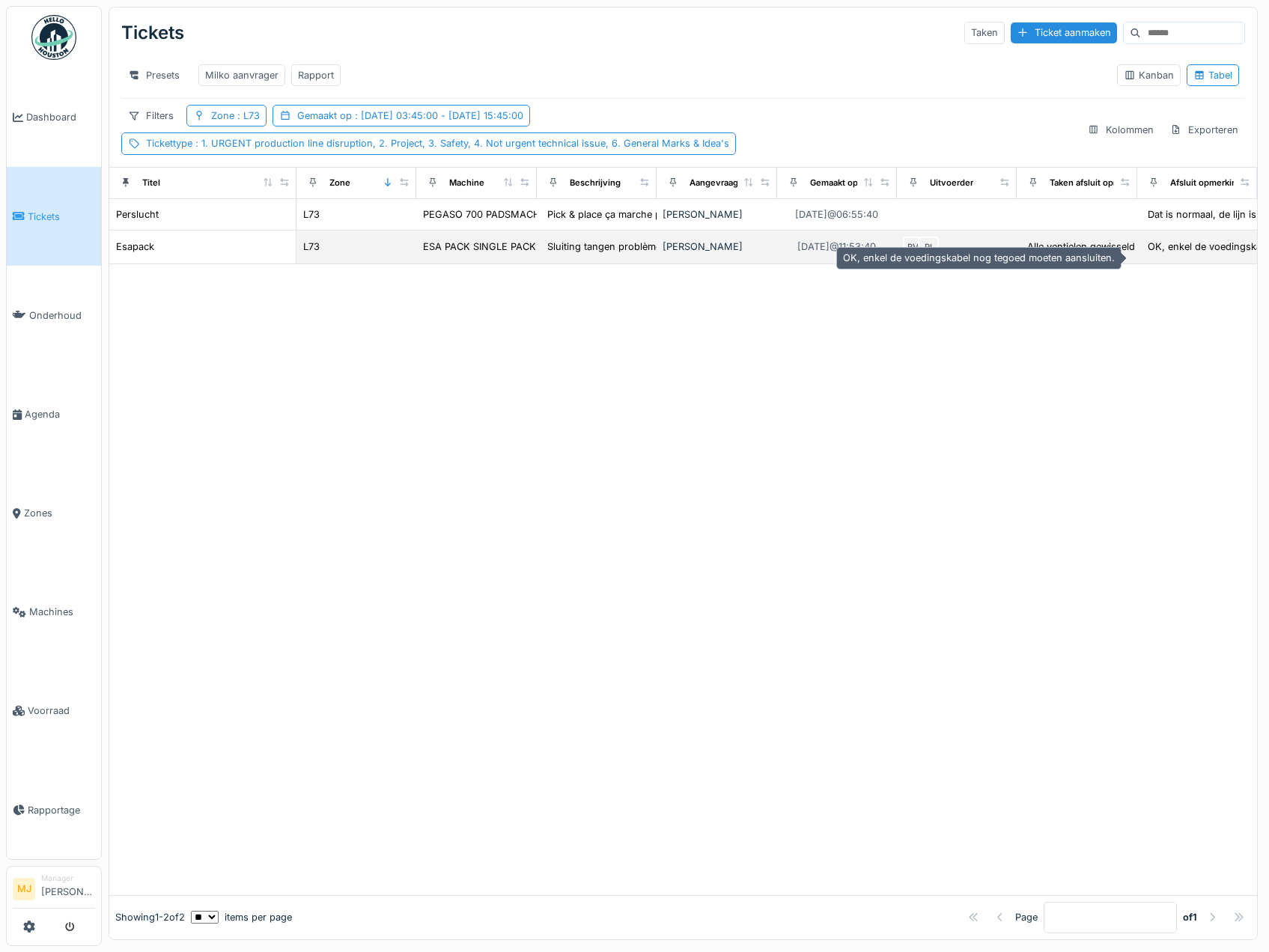
click at [1160, 254] on div "OK, enkel de voedingskabel nog tegoed moeten aa..." at bounding box center [1269, 247] width 242 height 14
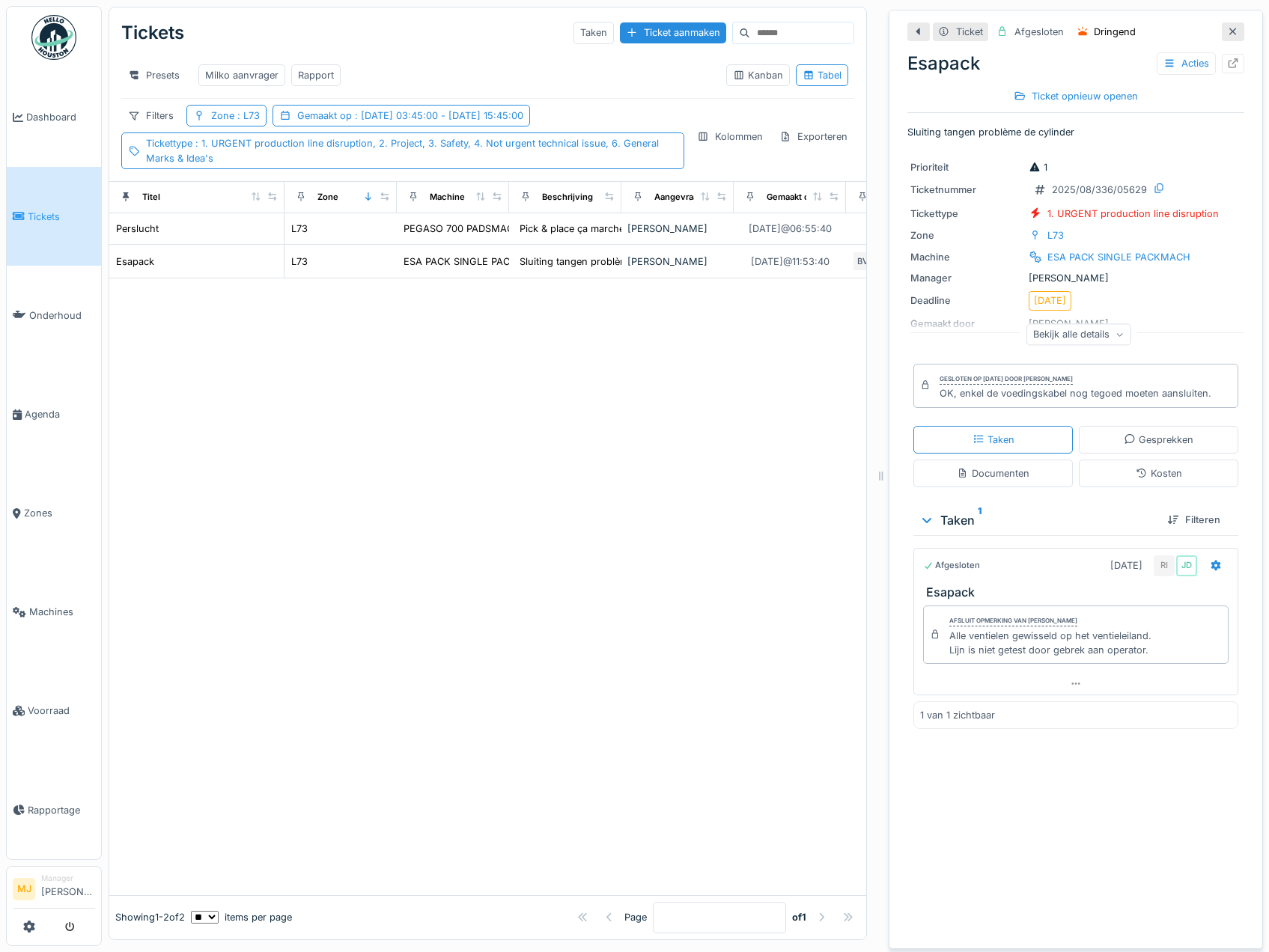
click at [1227, 28] on icon at bounding box center [1233, 32] width 12 height 10
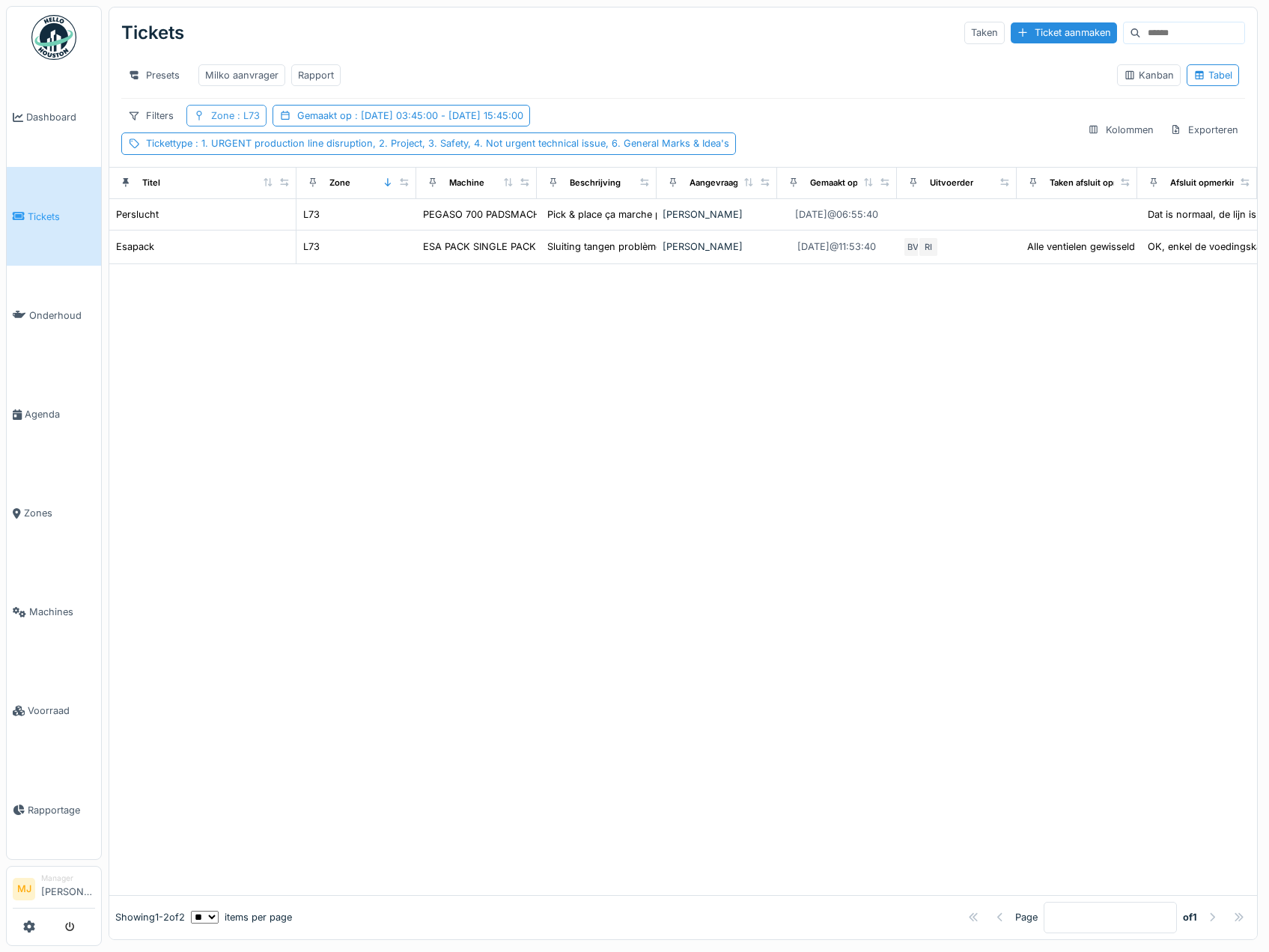
click at [214, 121] on div "Zone : L73" at bounding box center [236, 116] width 49 height 14
click at [229, 191] on icon at bounding box center [227, 192] width 8 height 8
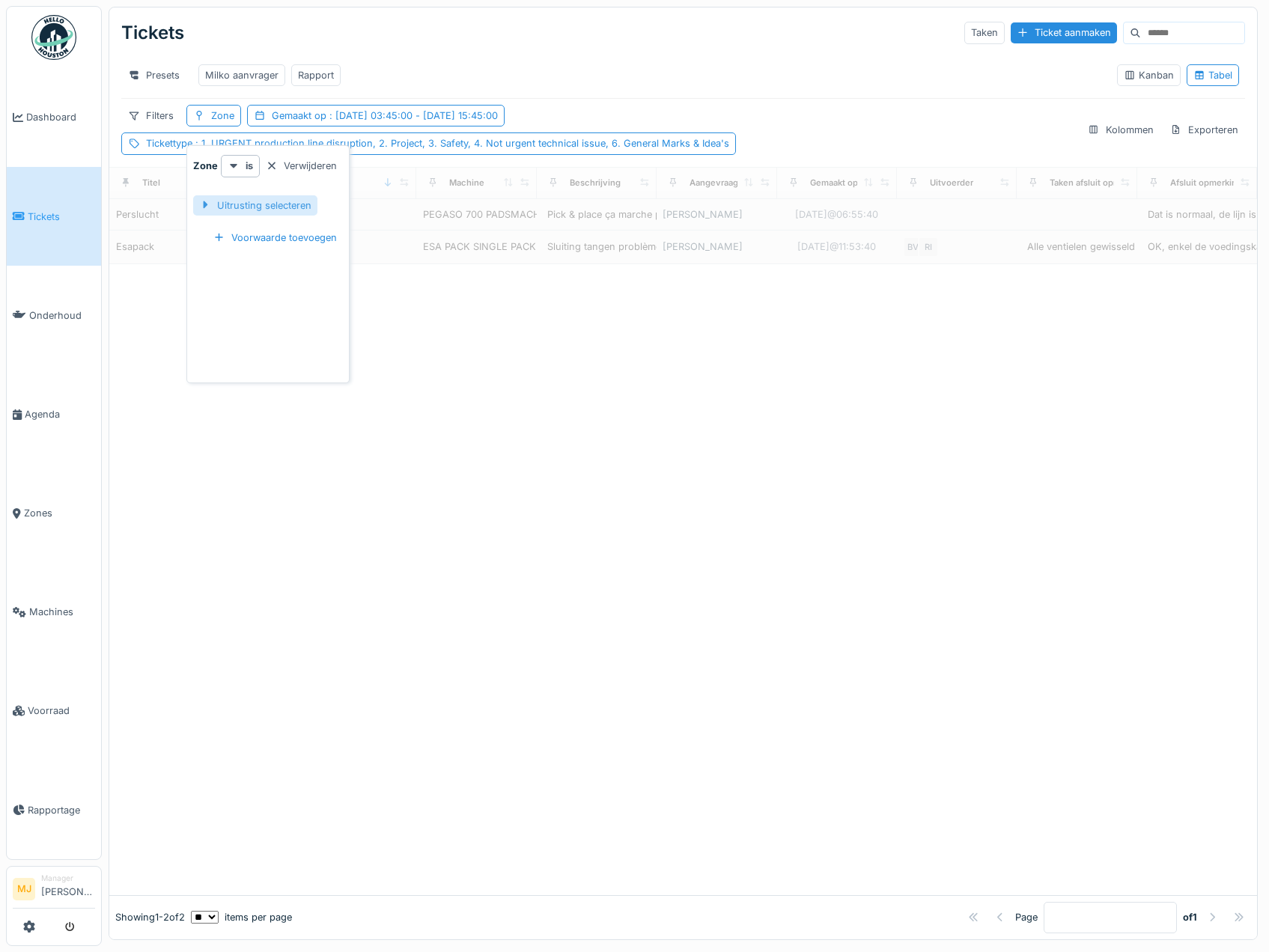
click at [208, 206] on div at bounding box center [205, 206] width 12 height 14
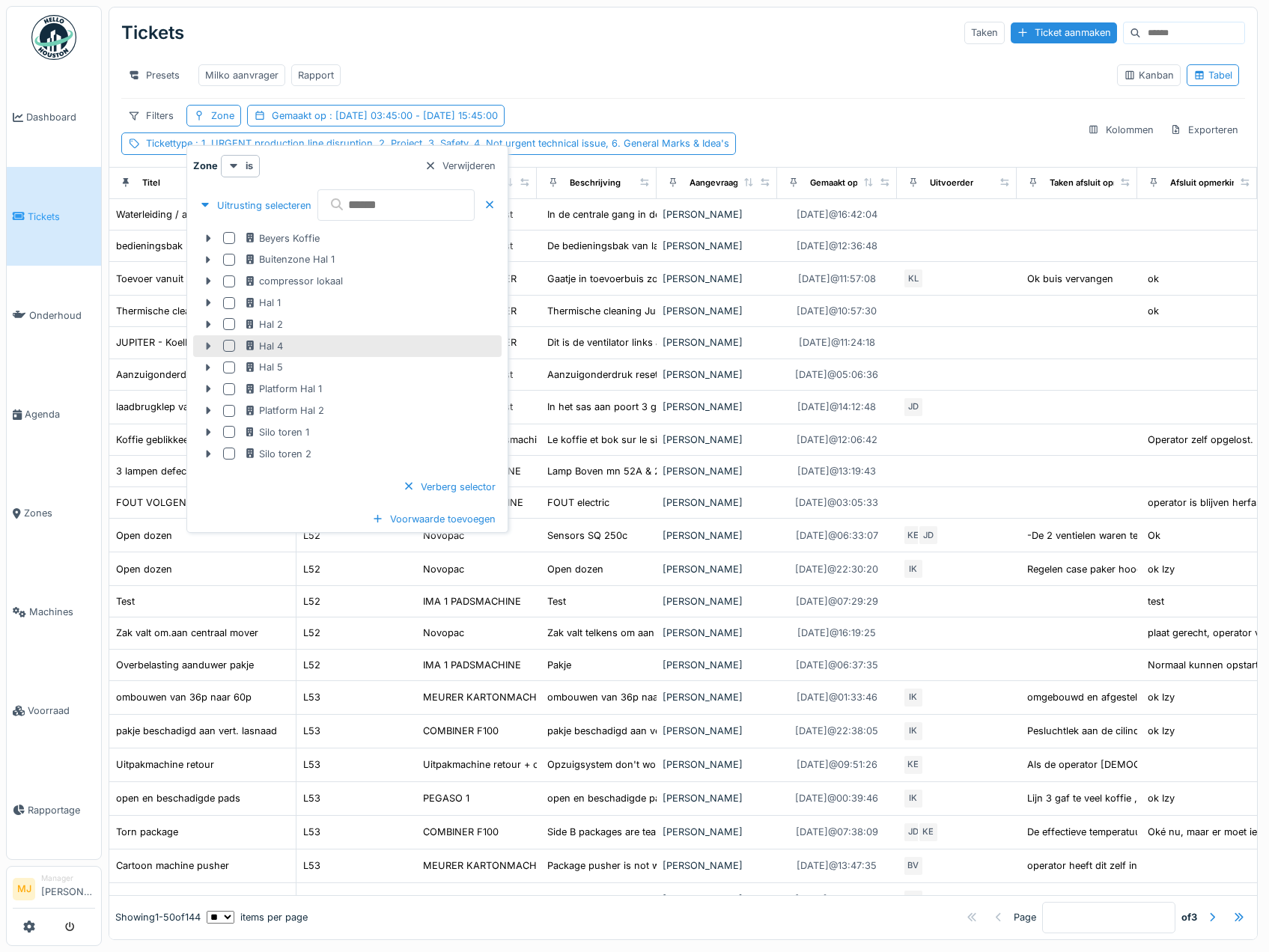
click at [208, 342] on icon at bounding box center [208, 346] width 12 height 10
click at [211, 342] on icon at bounding box center [208, 346] width 12 height 10
click at [208, 364] on icon at bounding box center [208, 367] width 4 height 8
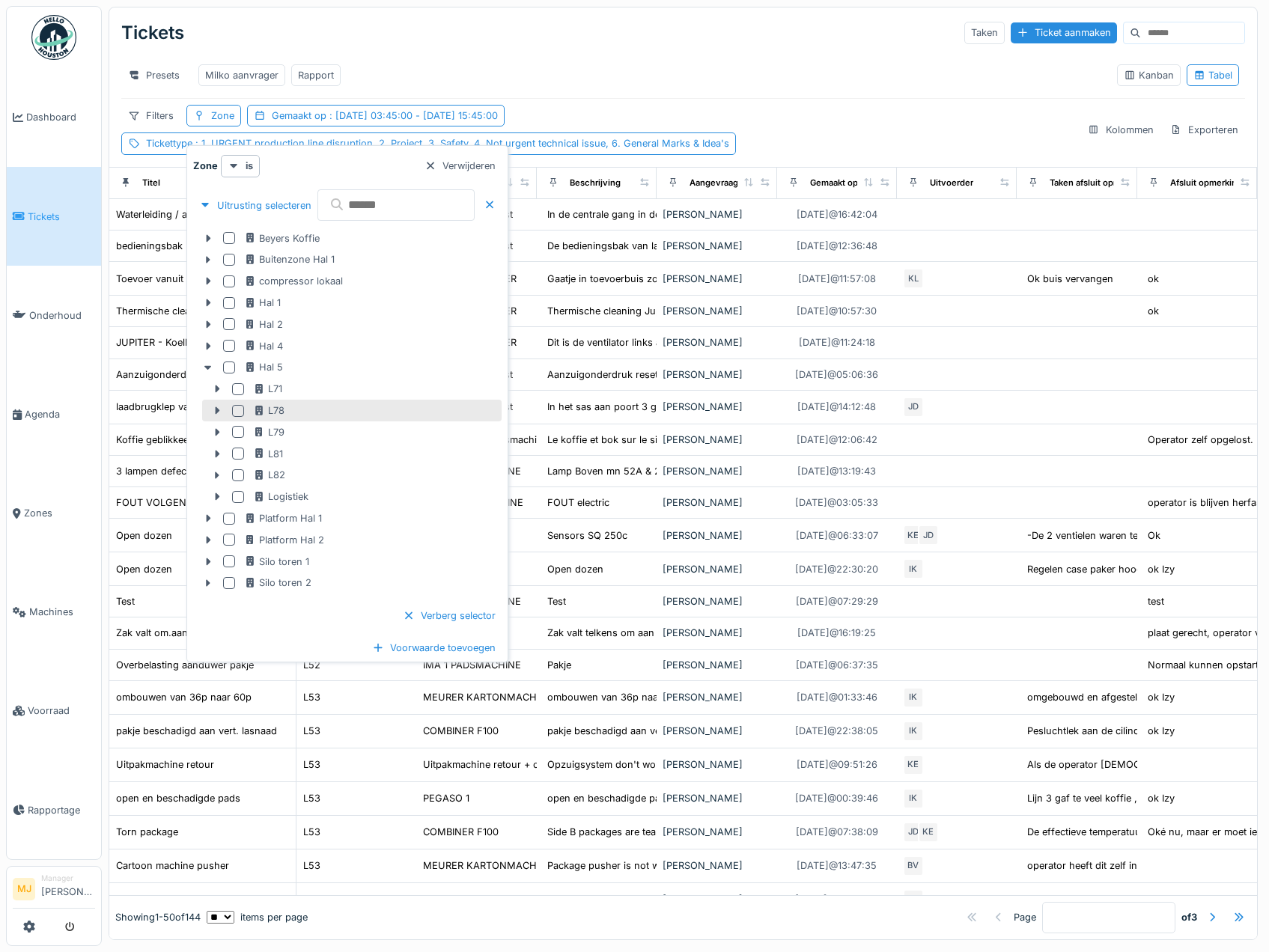
click at [238, 410] on div at bounding box center [238, 411] width 12 height 12
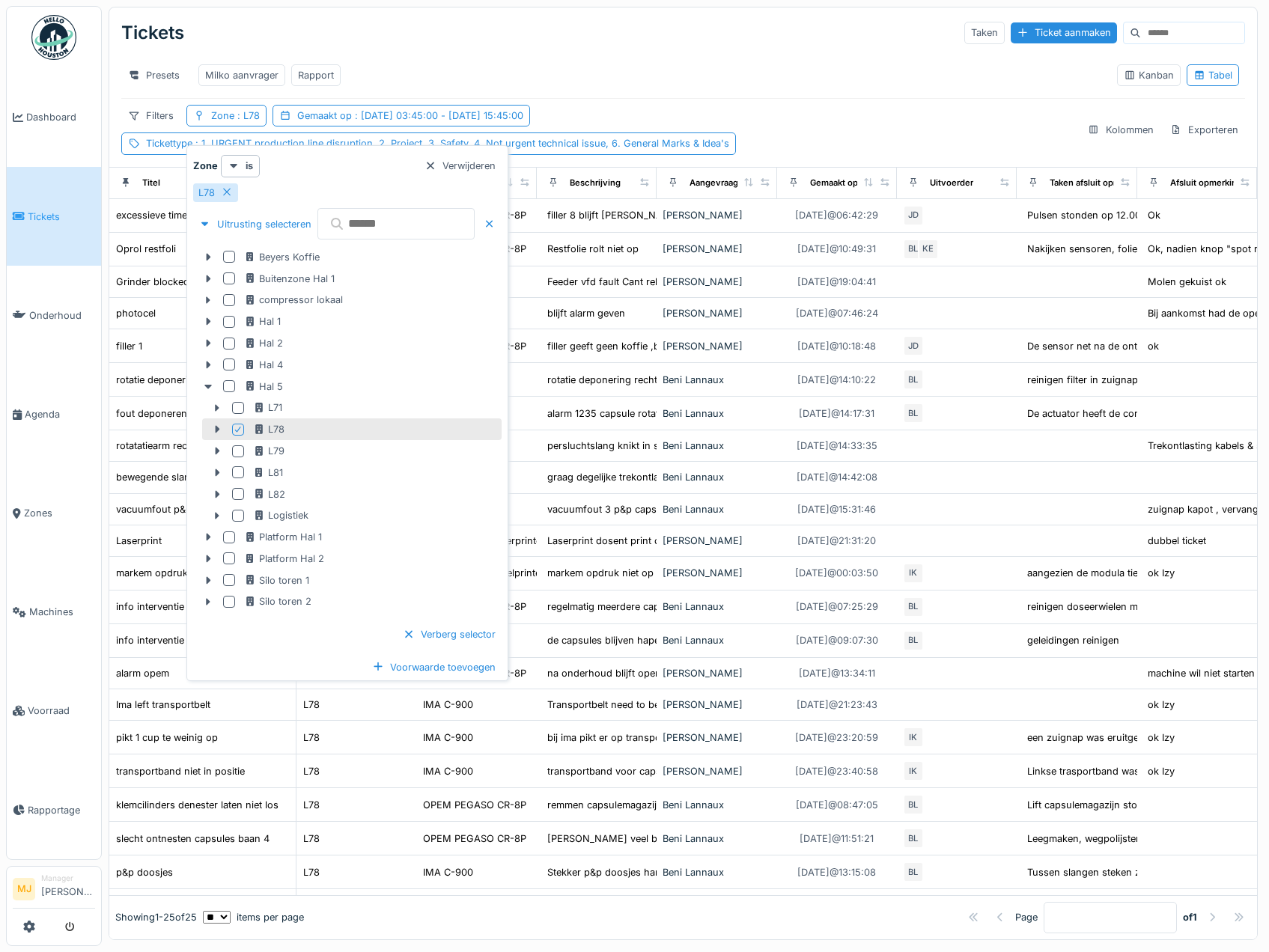
click at [552, 60] on div "Presets Milko aanvrager Rapport" at bounding box center [612, 75] width 983 height 33
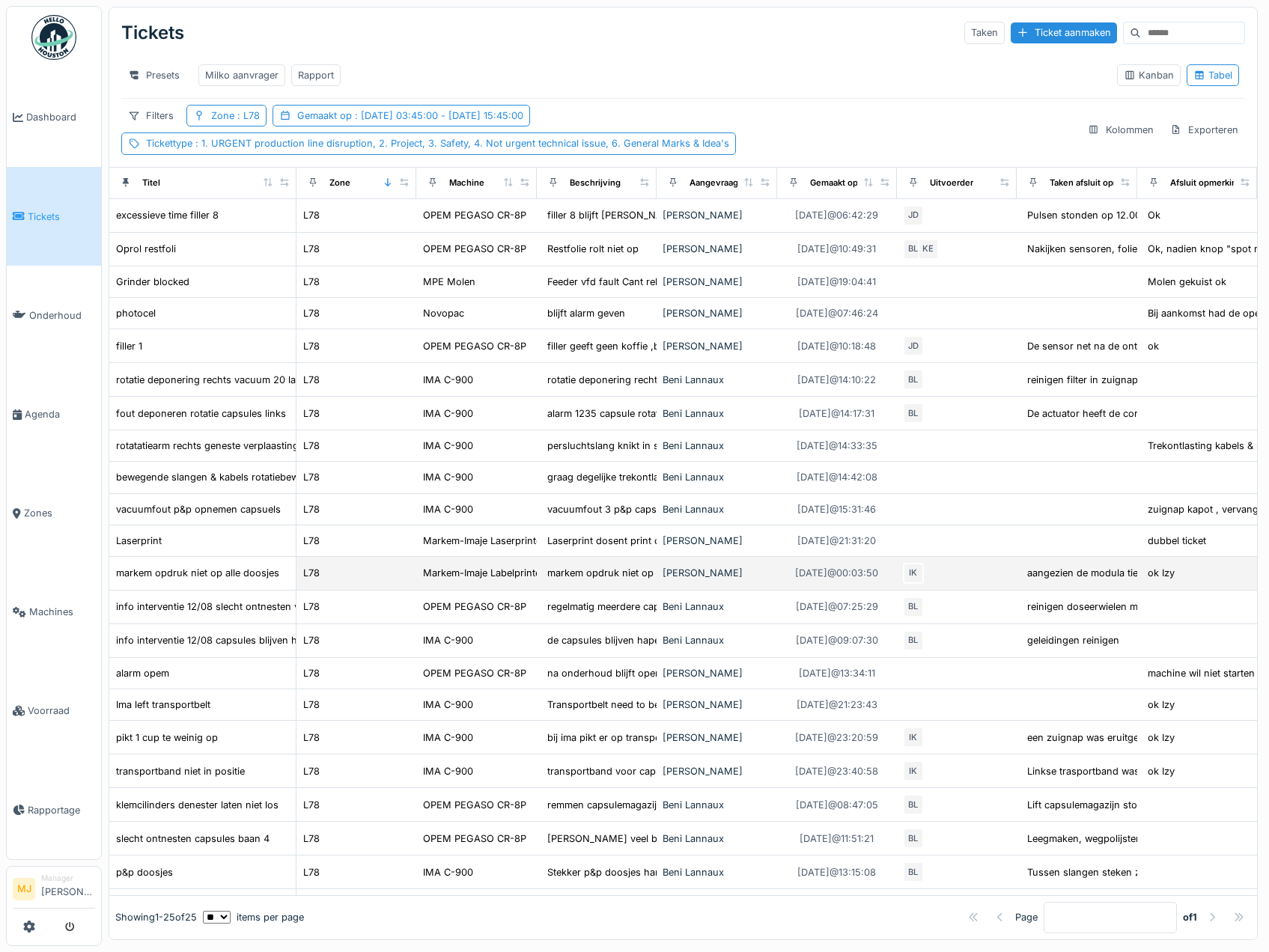
scroll to position [145, 0]
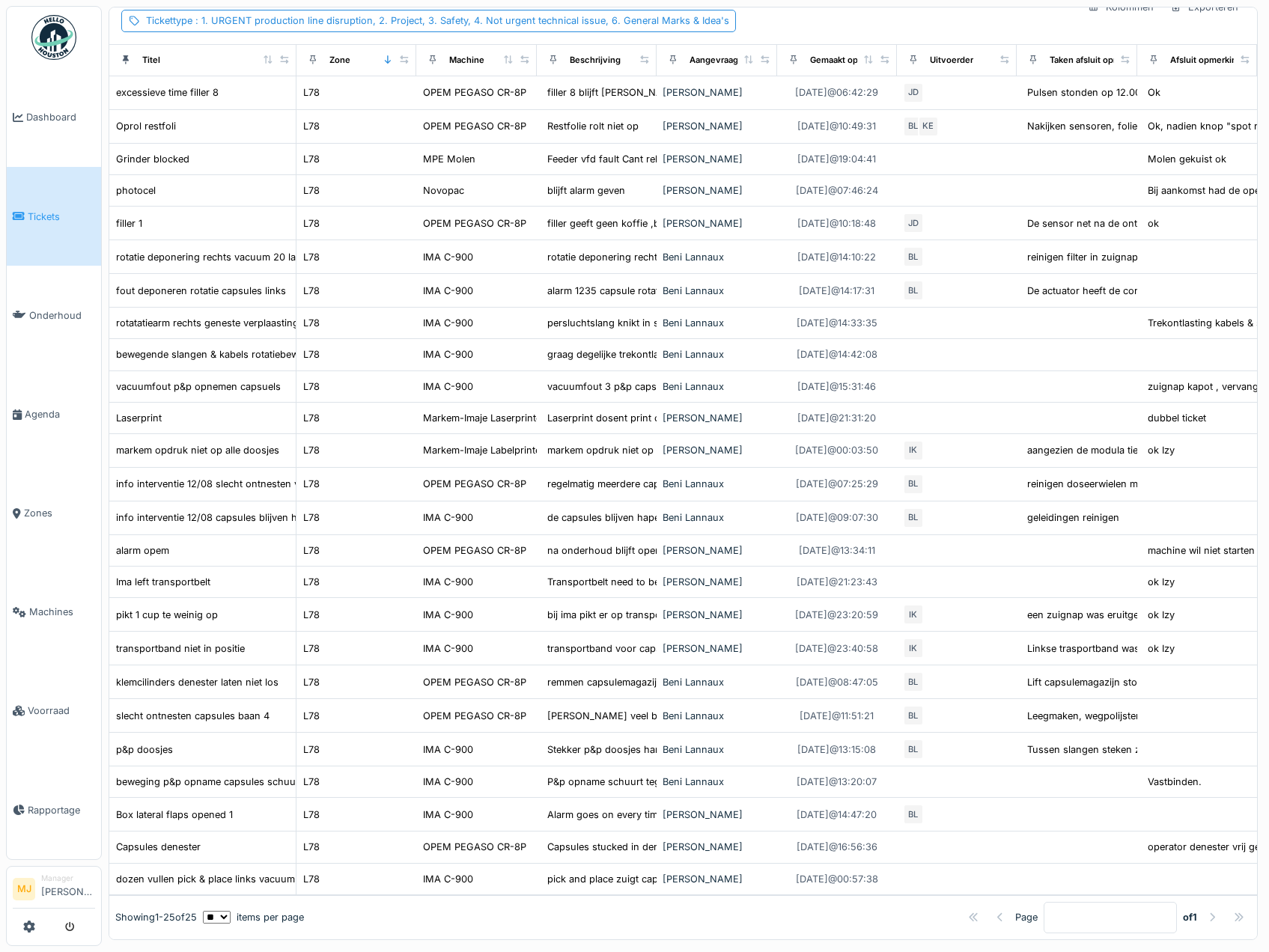
click at [229, 911] on select "** ** ** *** *** ***" at bounding box center [217, 917] width 28 height 13
click at [385, 902] on div "Page * of 1" at bounding box center [777, 918] width 947 height 32
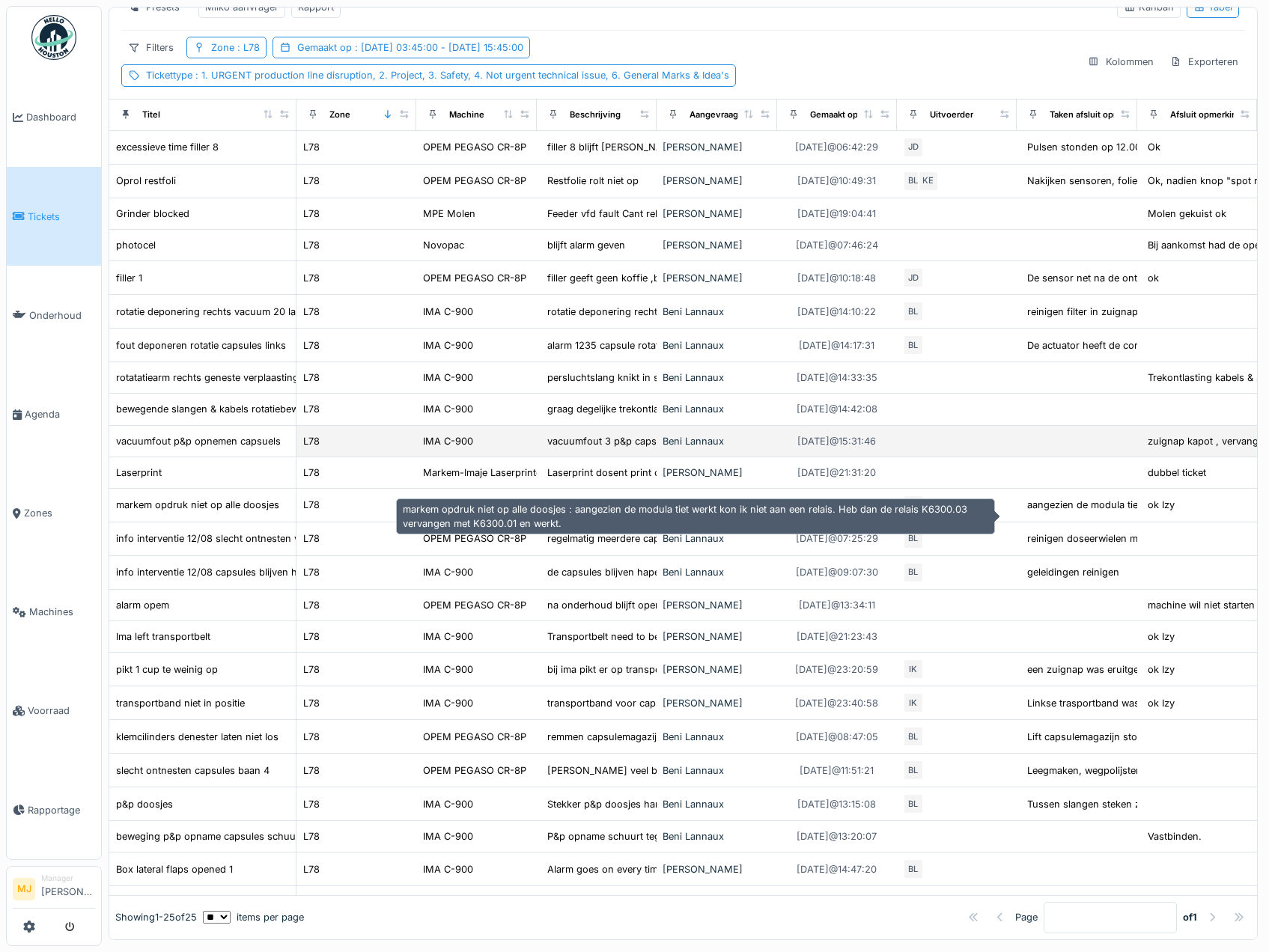
scroll to position [0, 0]
